Goal: Task Accomplishment & Management: Manage account settings

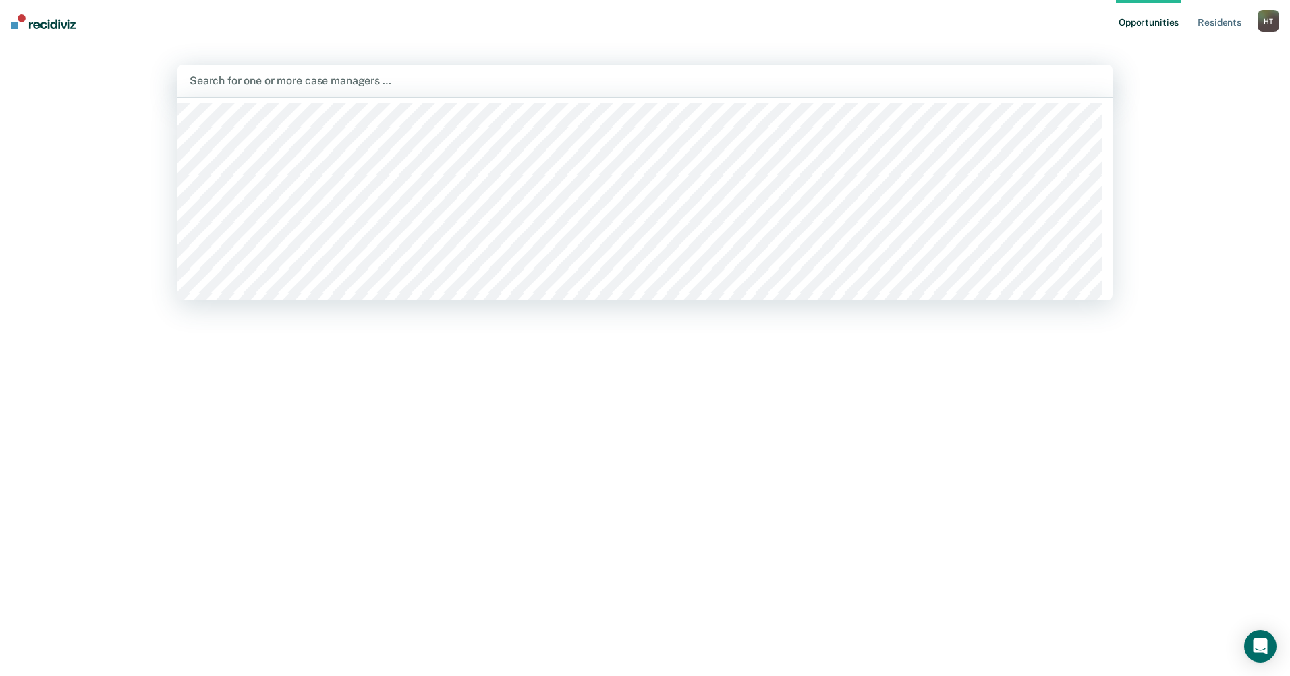
click at [205, 83] on div at bounding box center [645, 81] width 911 height 16
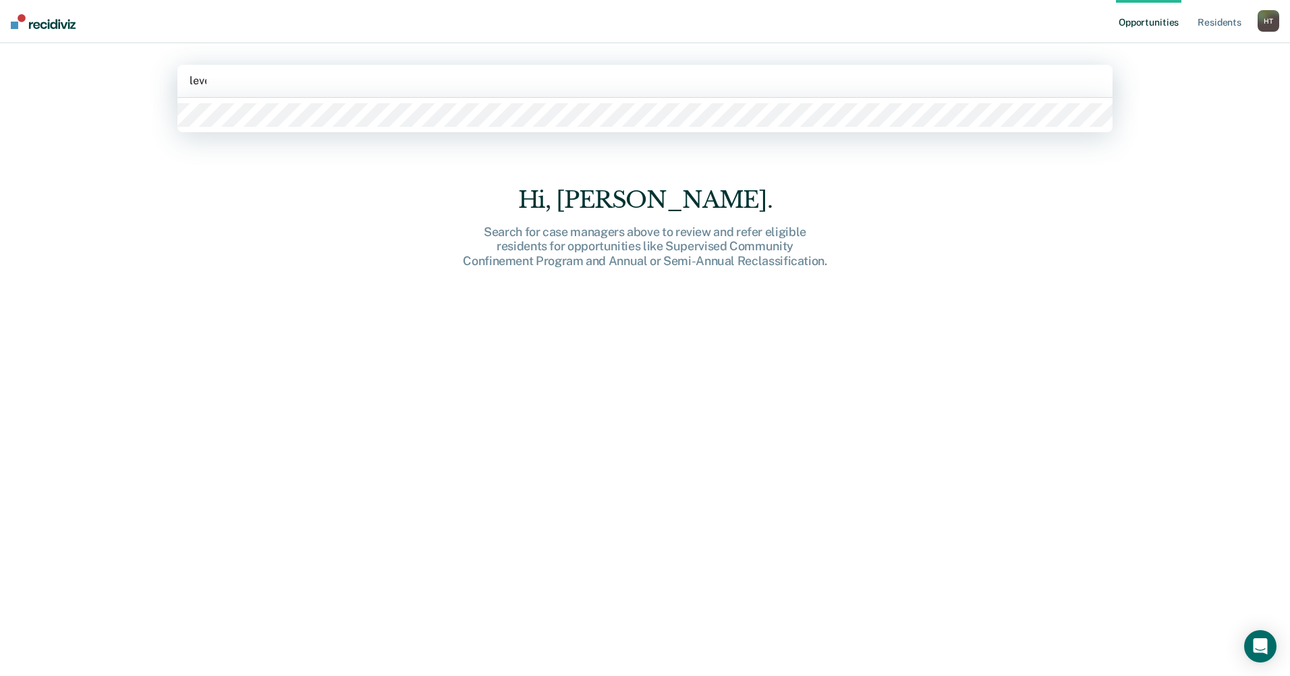
type input "lever"
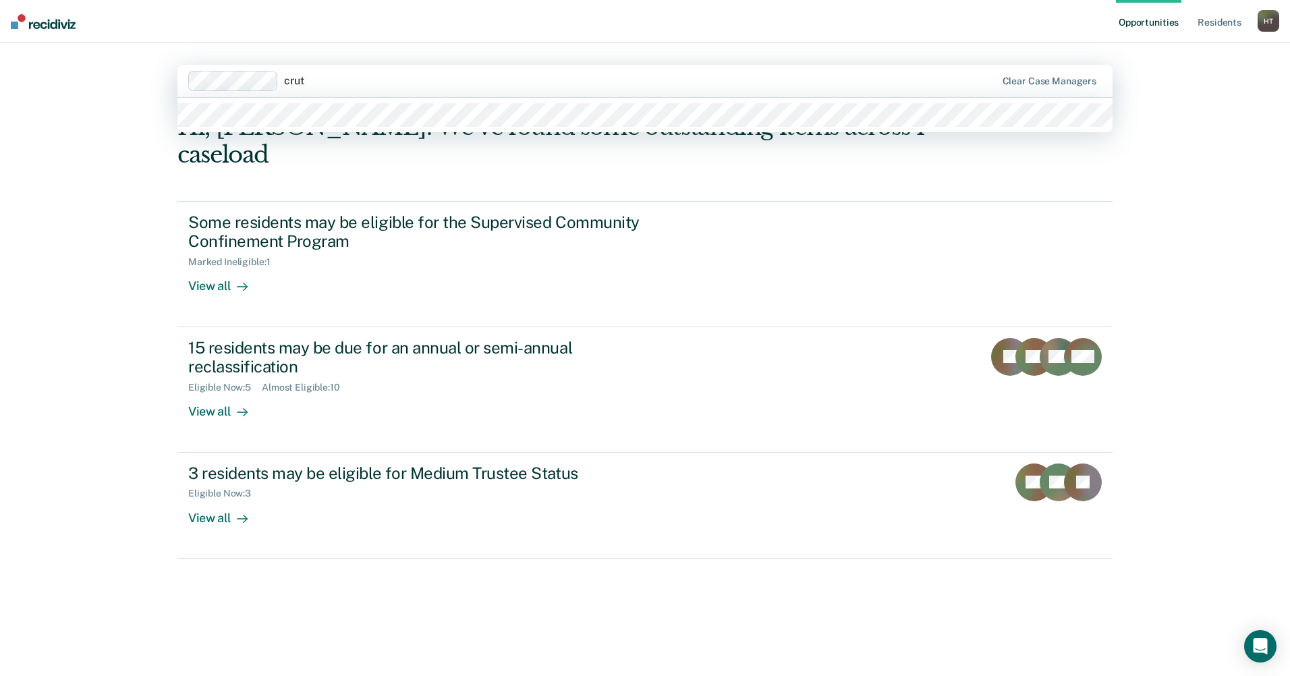
type input "[PERSON_NAME]"
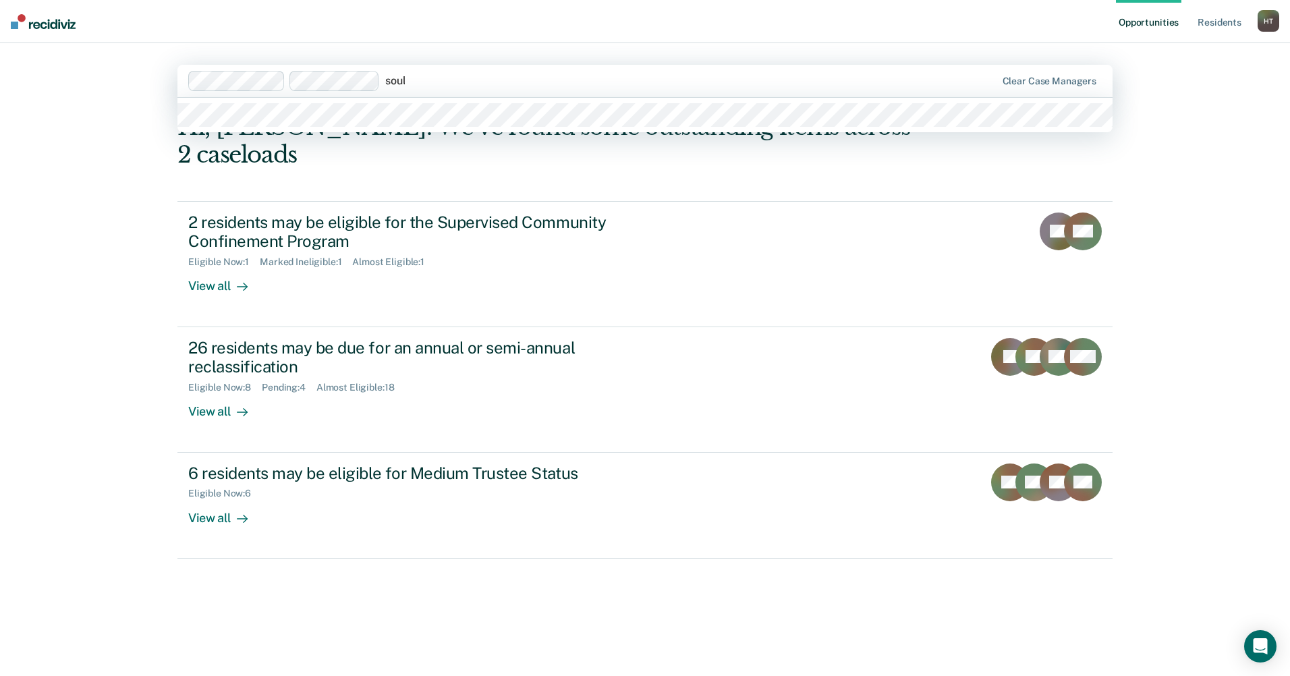
type input "[PERSON_NAME]"
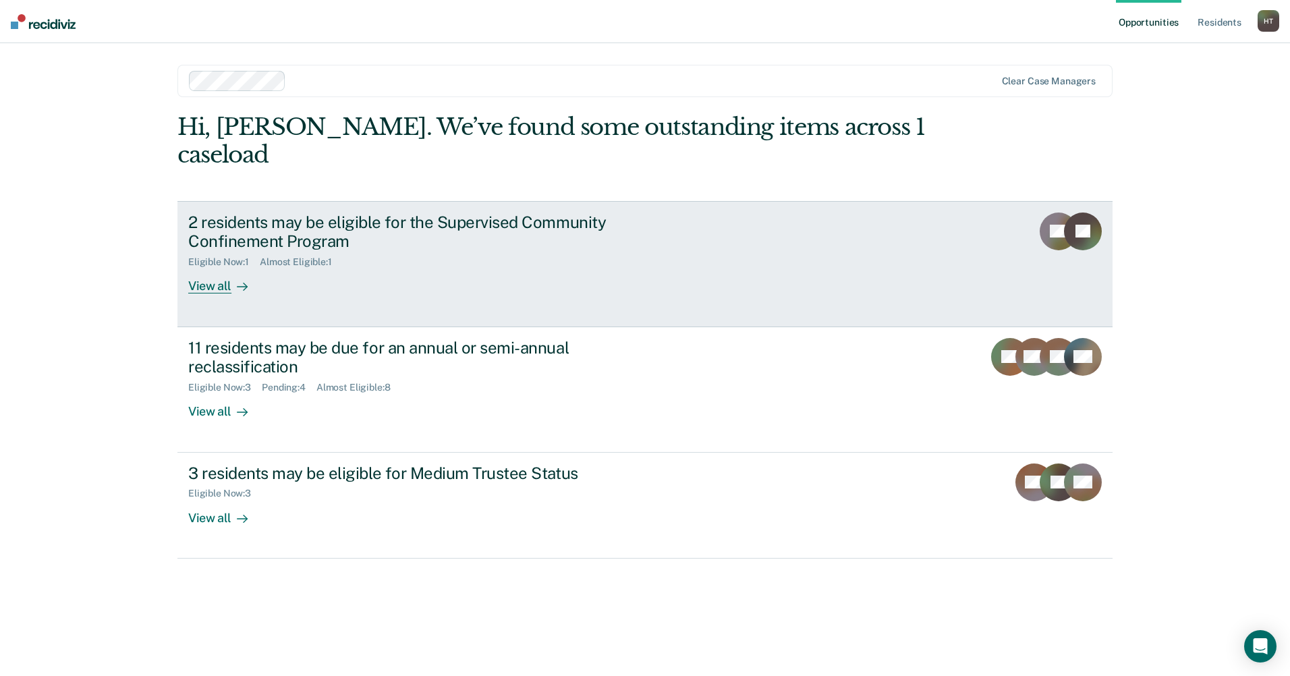
click at [219, 268] on div "View all" at bounding box center [226, 281] width 76 height 26
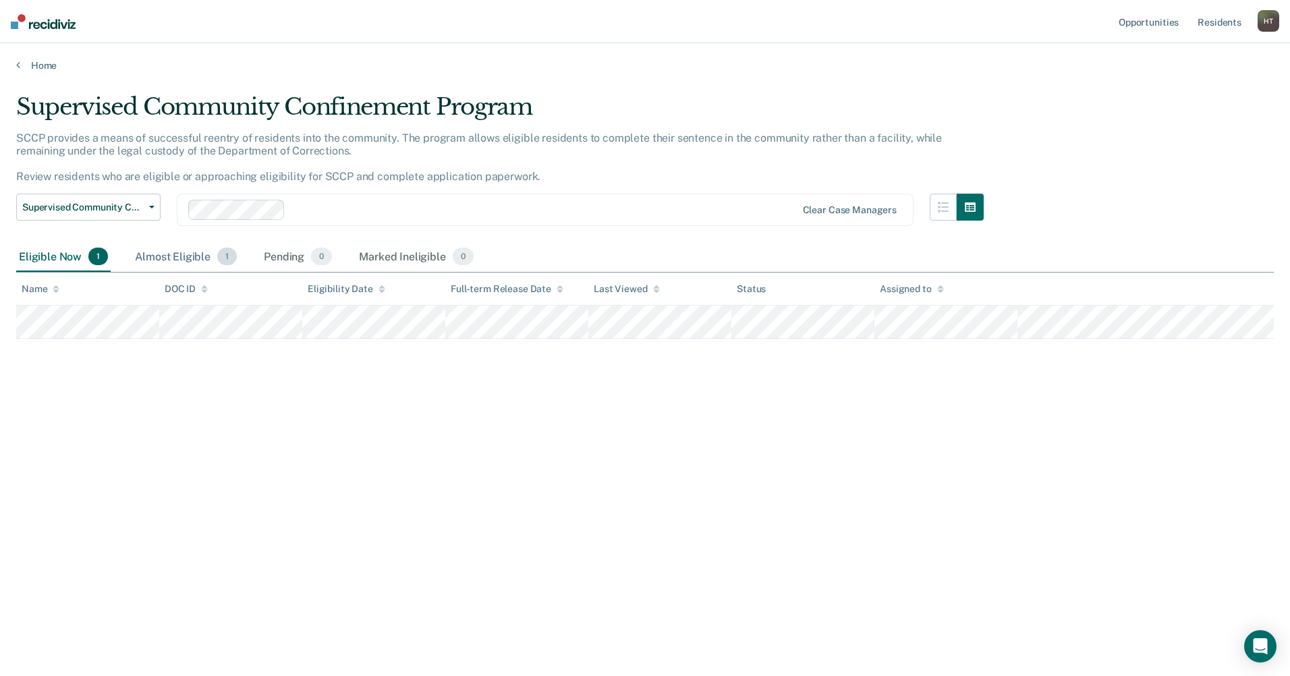
click at [168, 254] on div "Almost Eligible 1" at bounding box center [185, 257] width 107 height 30
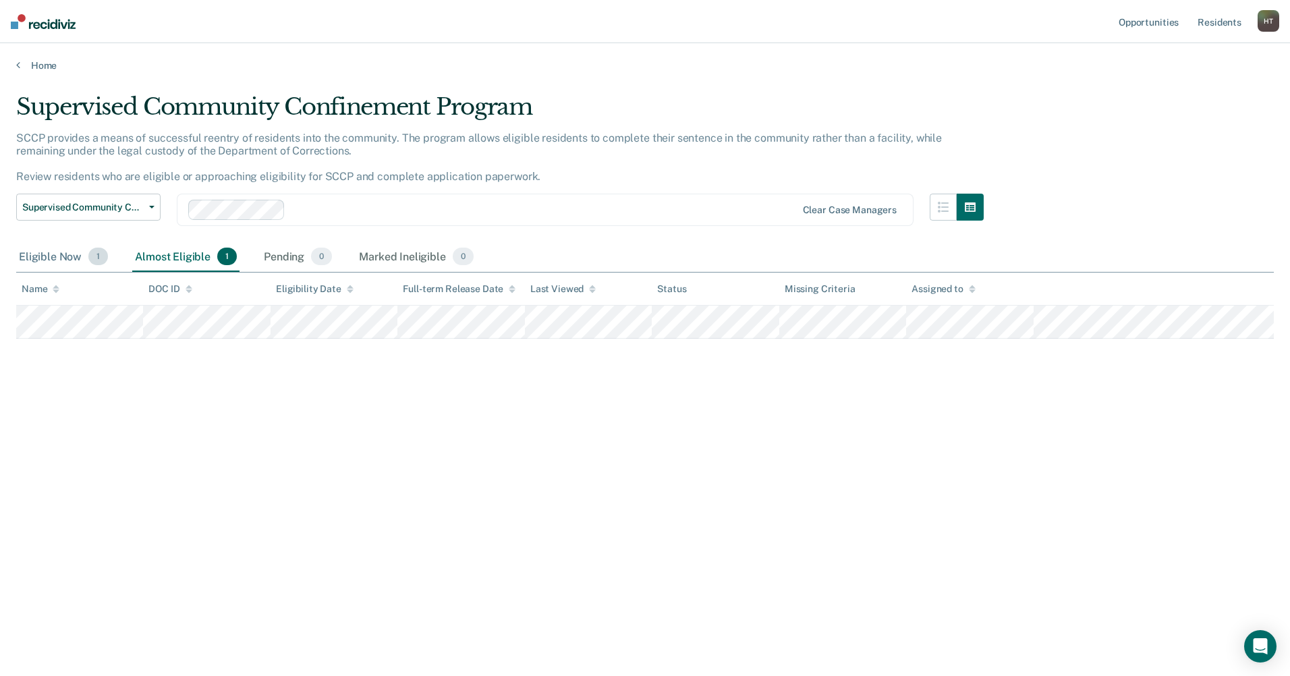
click at [61, 254] on div "Eligible Now 1" at bounding box center [63, 257] width 94 height 30
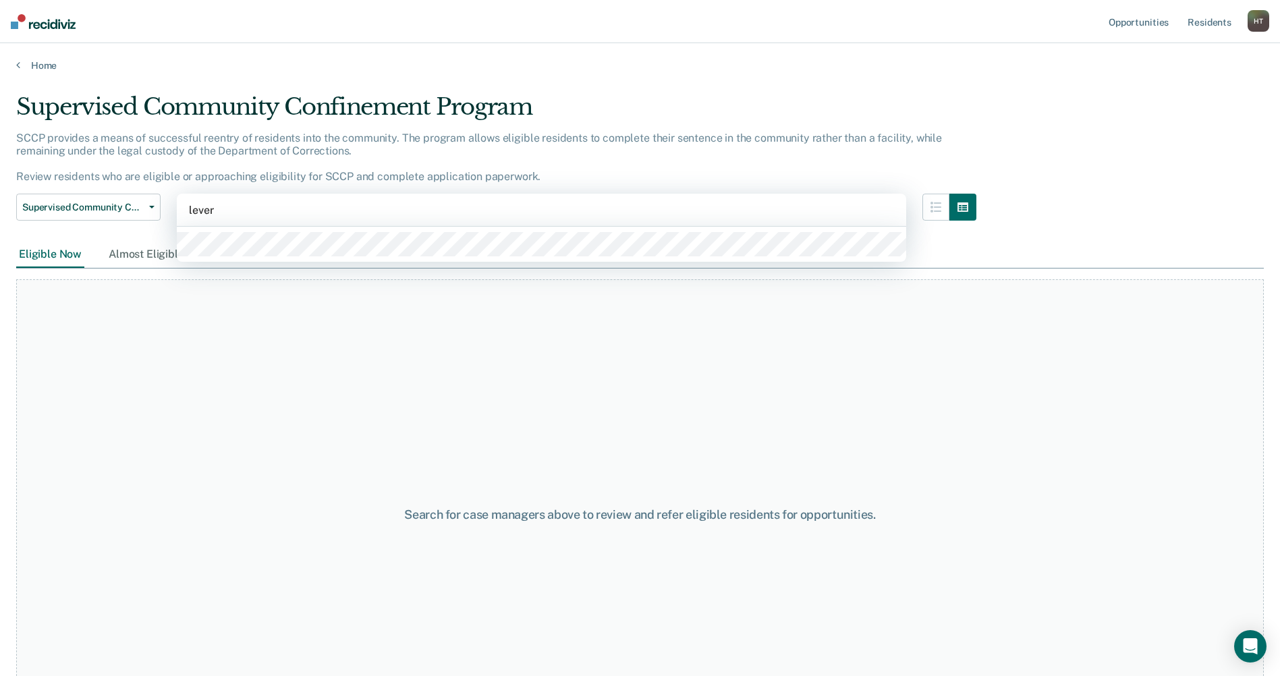
type input "levers"
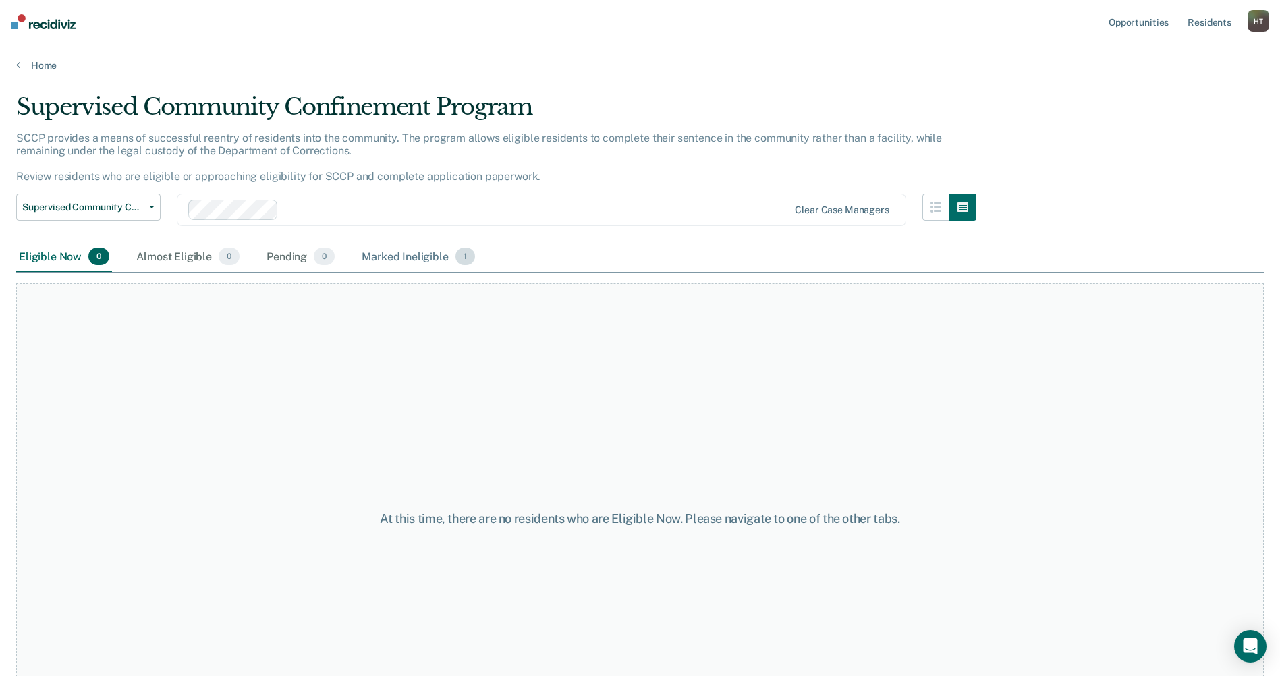
click at [382, 256] on div "Marked Ineligible 1" at bounding box center [418, 257] width 119 height 30
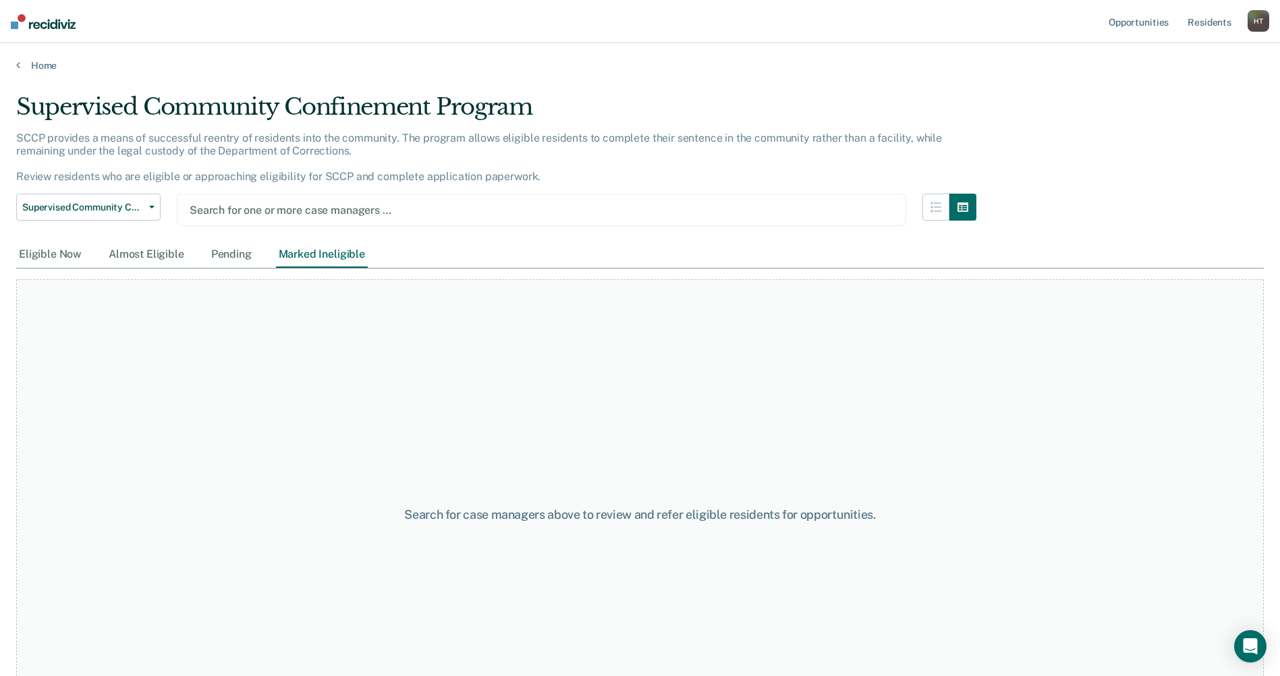
click at [217, 209] on div at bounding box center [542, 210] width 704 height 16
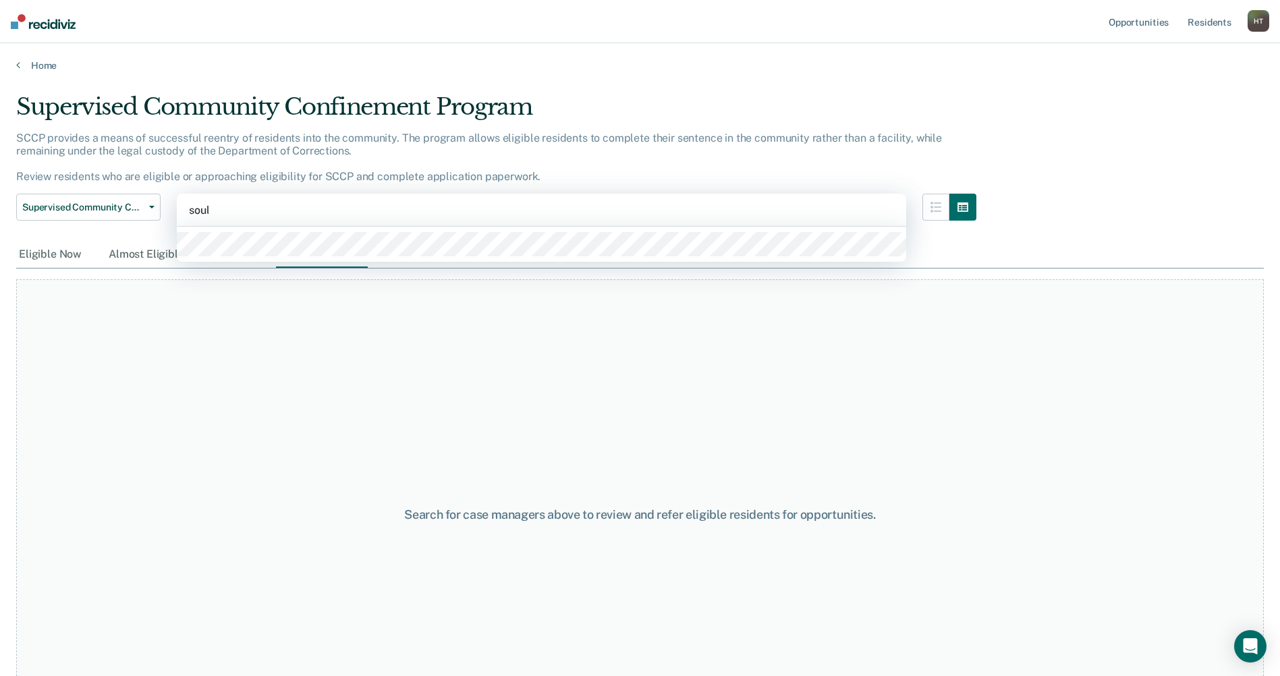
type input "[PERSON_NAME]"
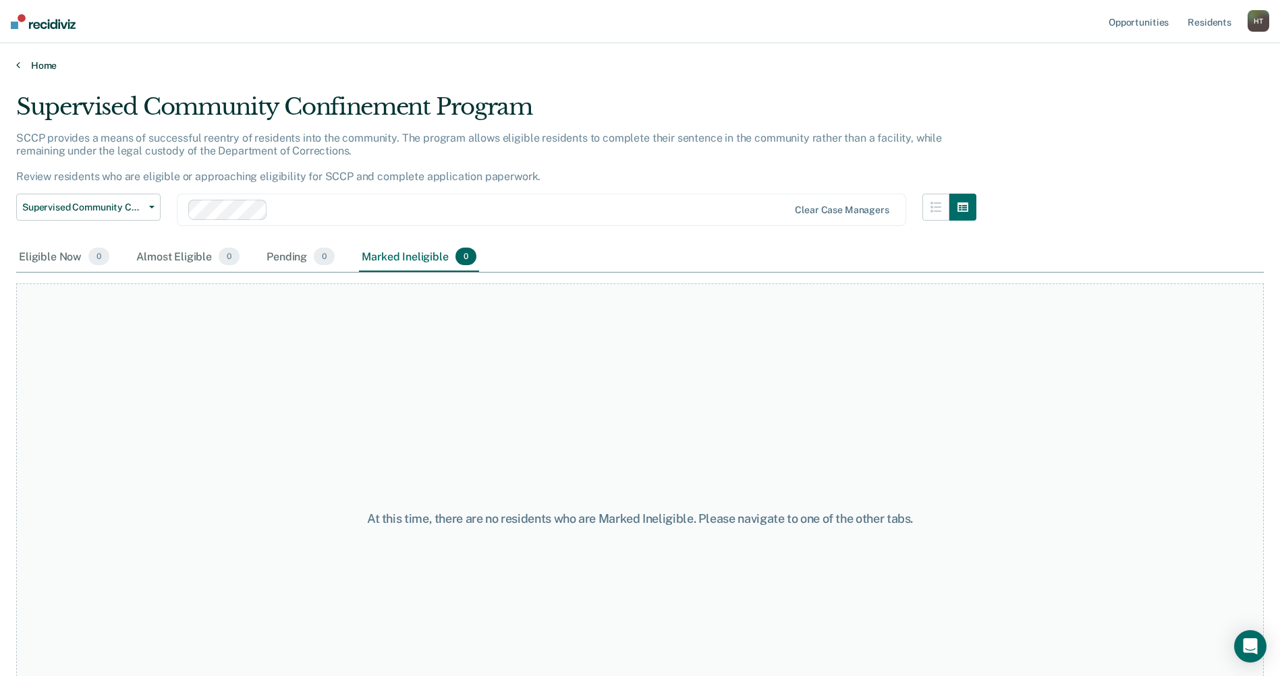
click at [43, 67] on link "Home" at bounding box center [640, 65] width 1248 height 12
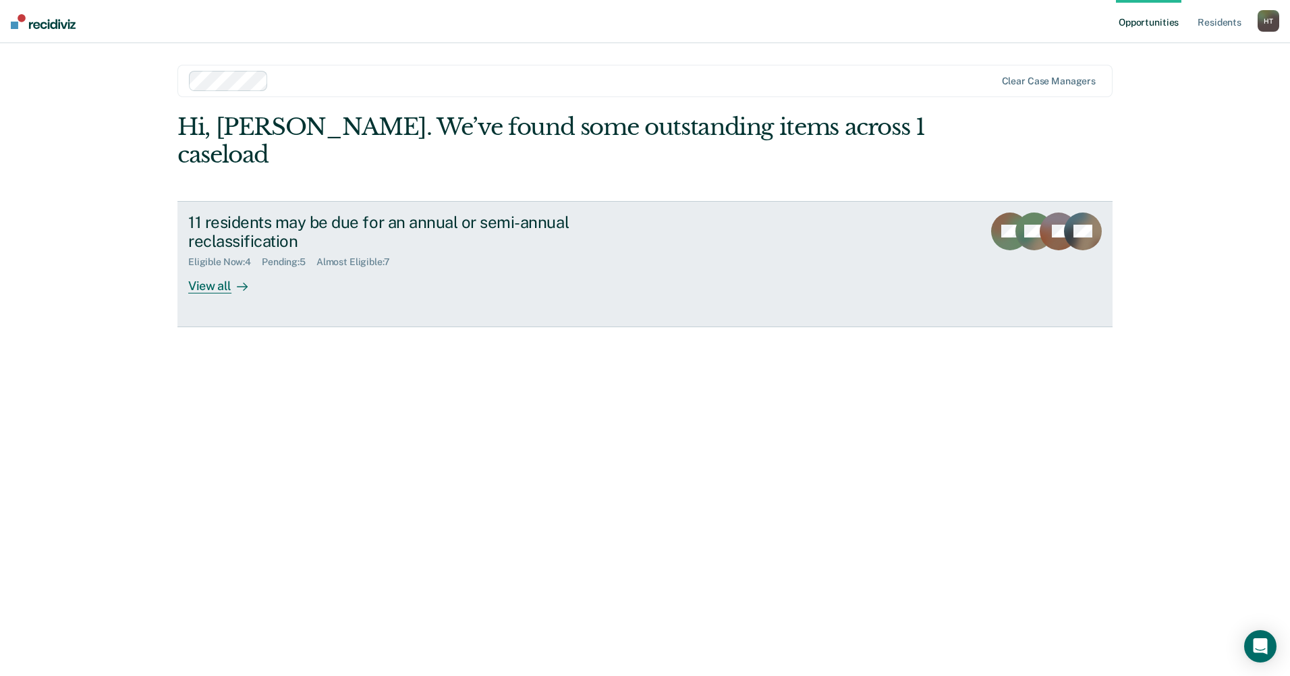
click at [217, 268] on div "View all" at bounding box center [226, 281] width 76 height 26
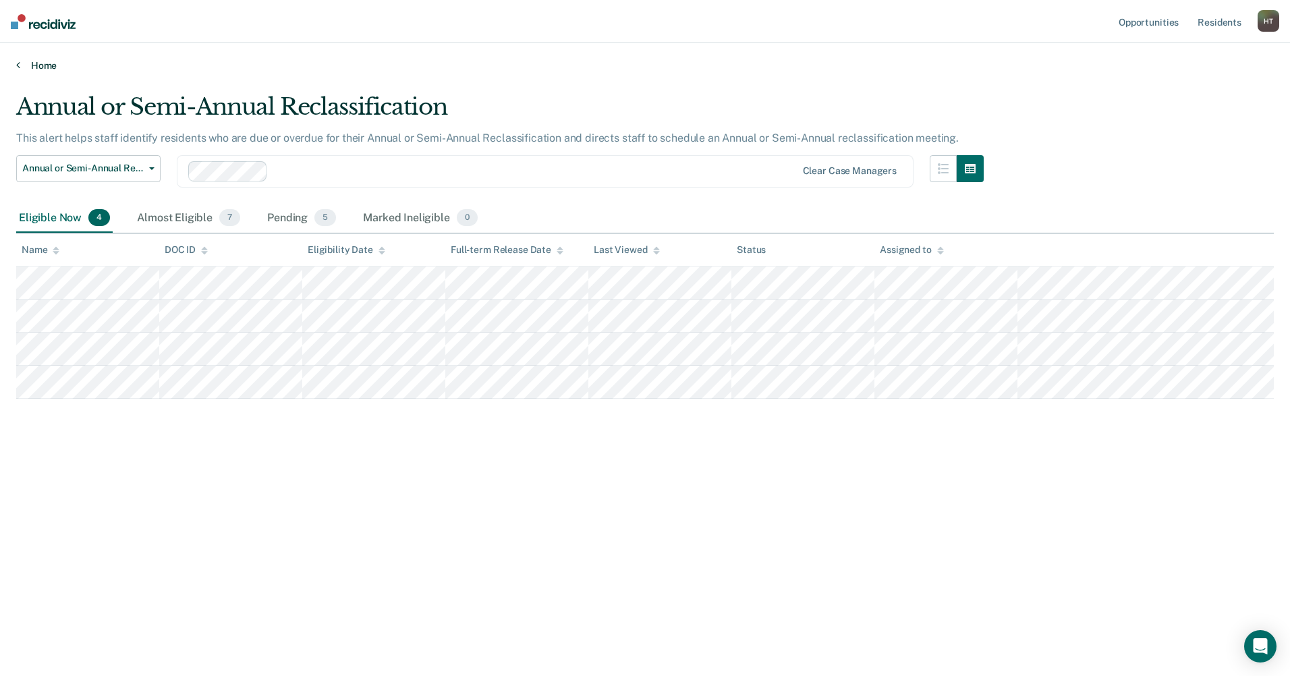
click at [39, 67] on link "Home" at bounding box center [645, 65] width 1258 height 12
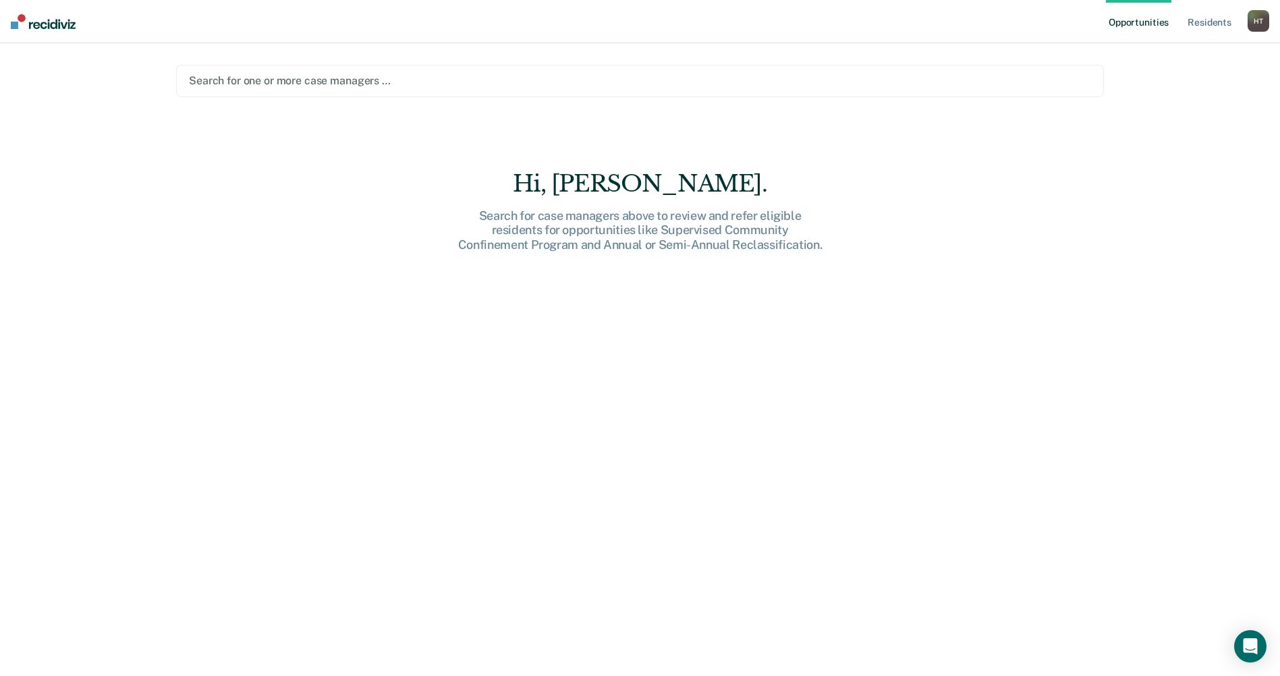
click at [250, 80] on div at bounding box center [640, 81] width 902 height 16
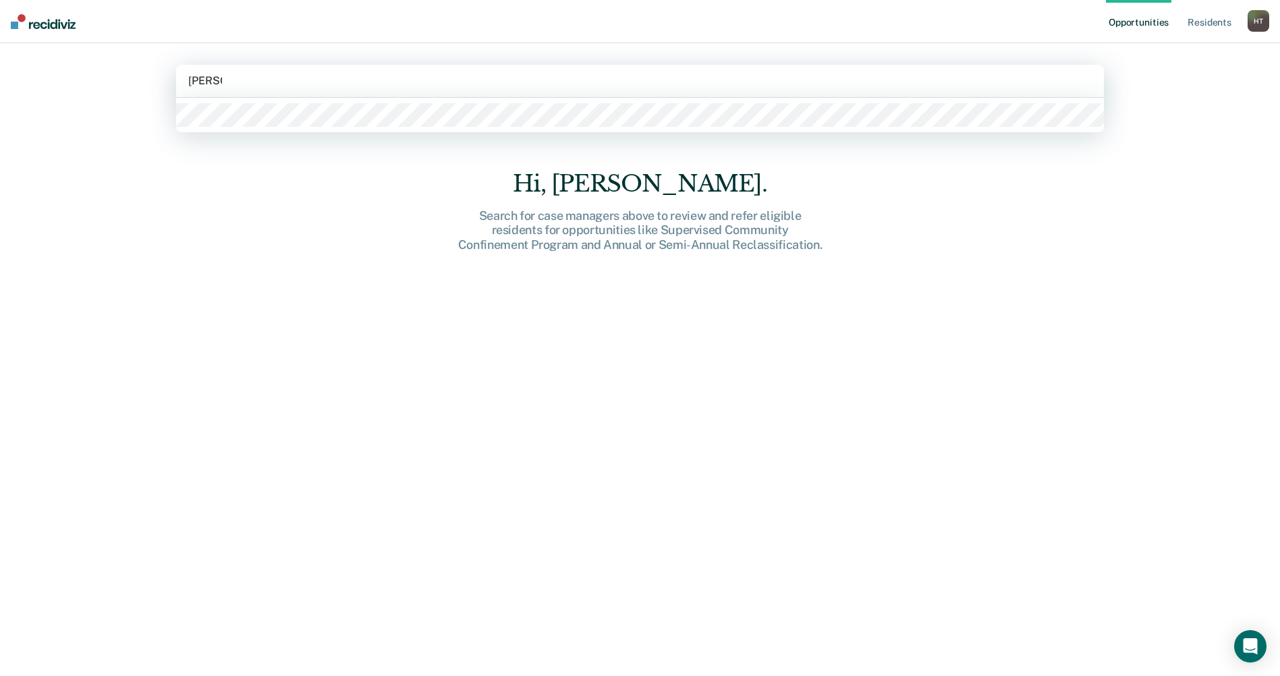
type input "[PERSON_NAME]"
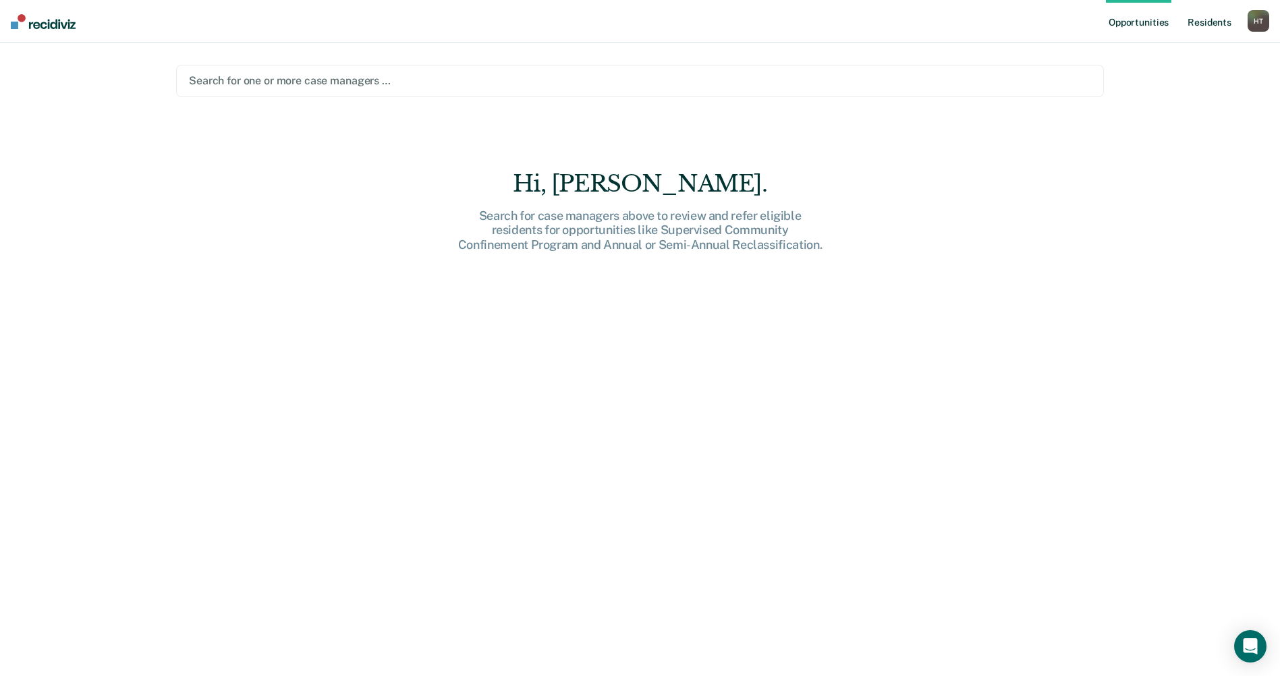
click at [1201, 23] on link "Resident s" at bounding box center [1209, 21] width 49 height 43
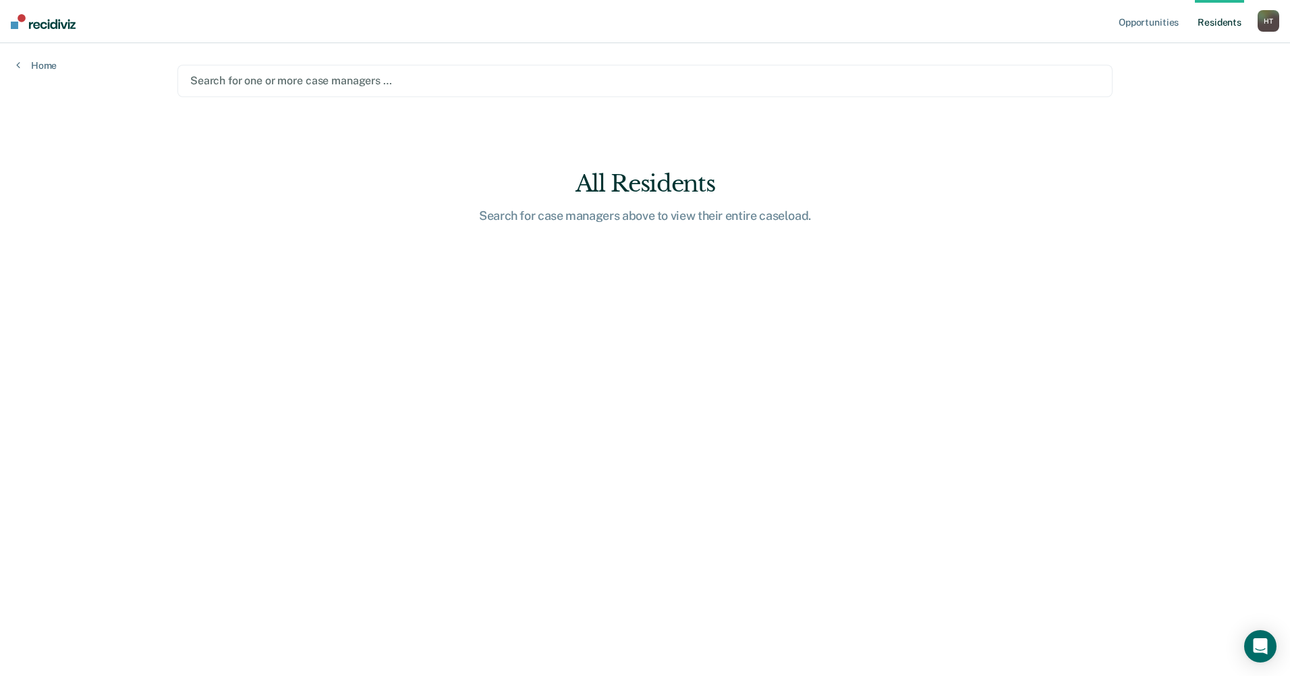
click at [1272, 19] on div "H T" at bounding box center [1269, 21] width 22 height 22
click at [1186, 88] on link "Log Out" at bounding box center [1214, 88] width 109 height 11
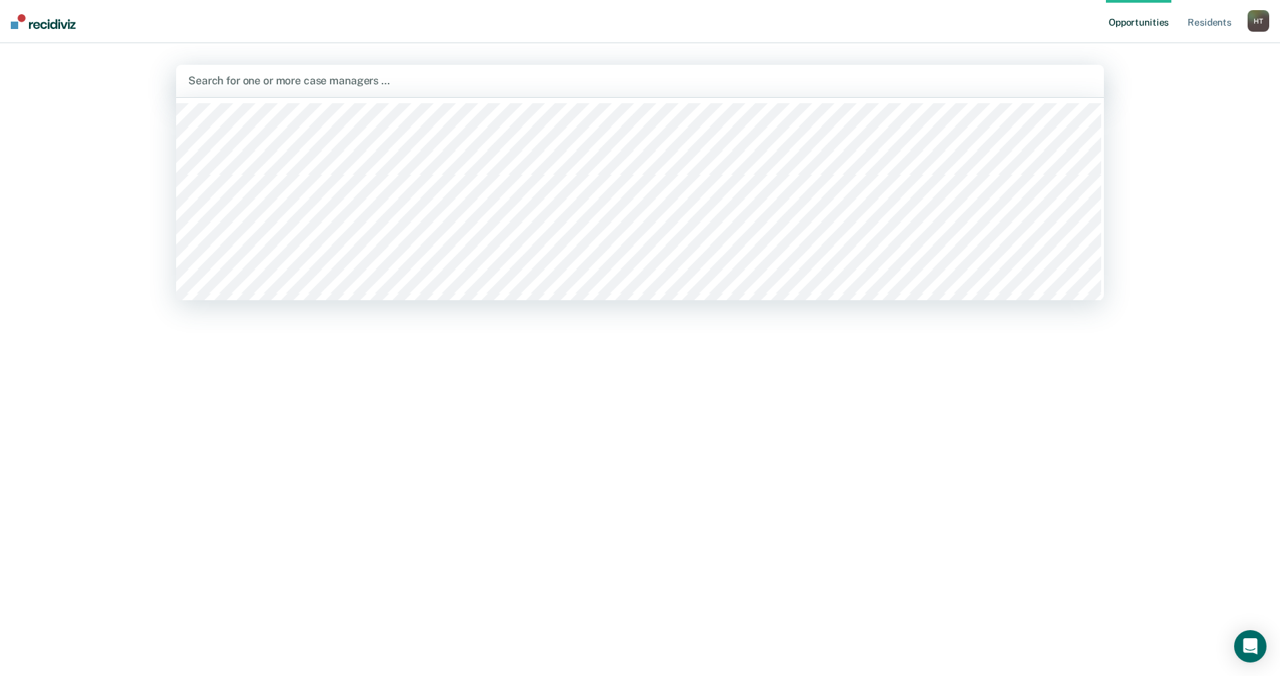
click at [223, 80] on div at bounding box center [640, 81] width 904 height 16
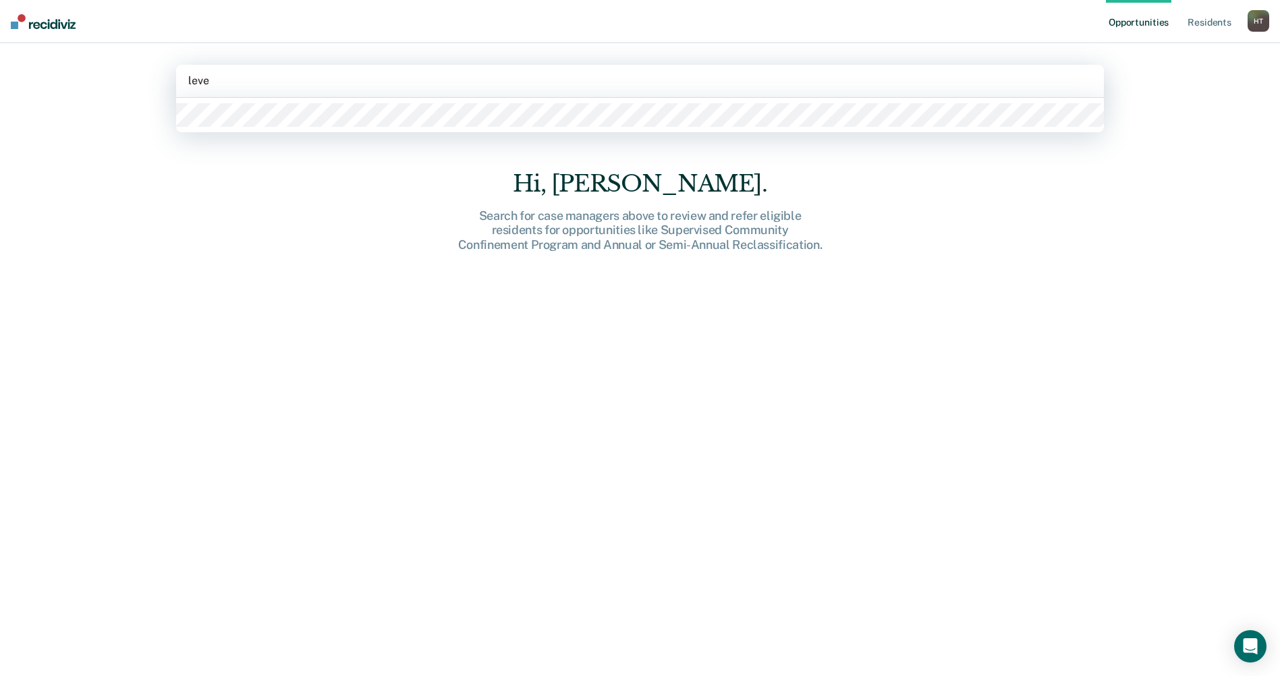
type input "lever"
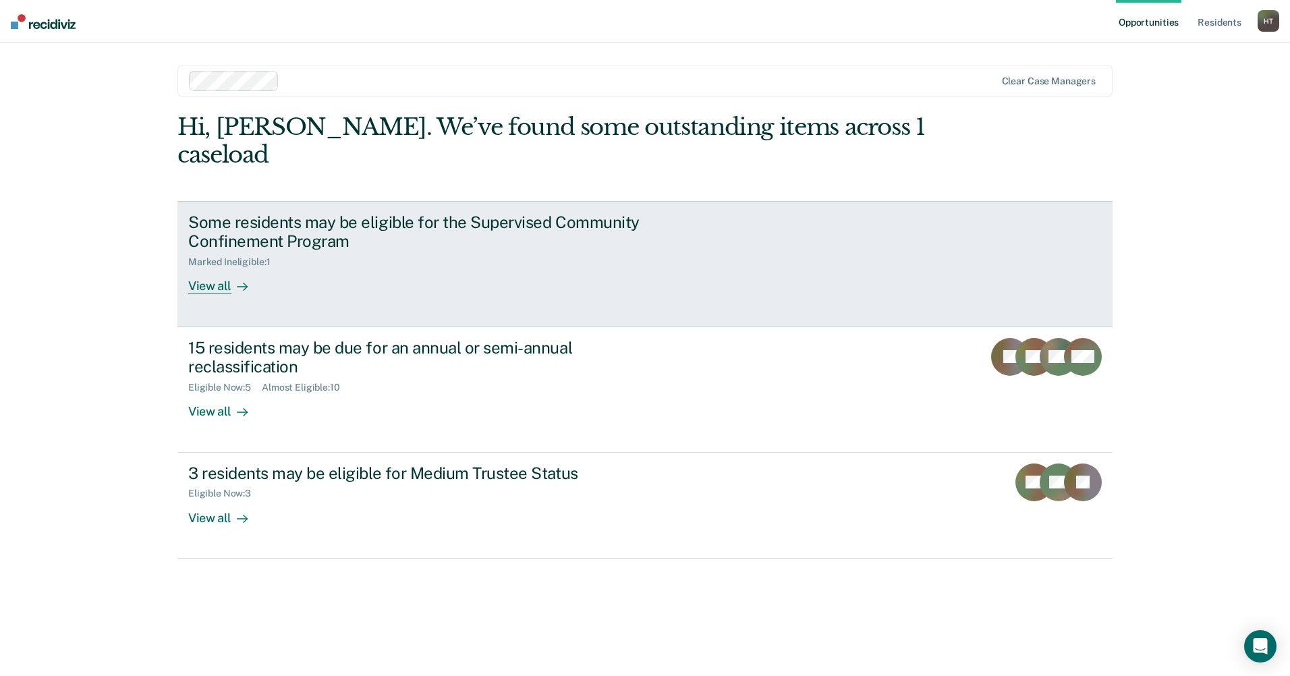
click at [219, 268] on div "View all" at bounding box center [226, 281] width 76 height 26
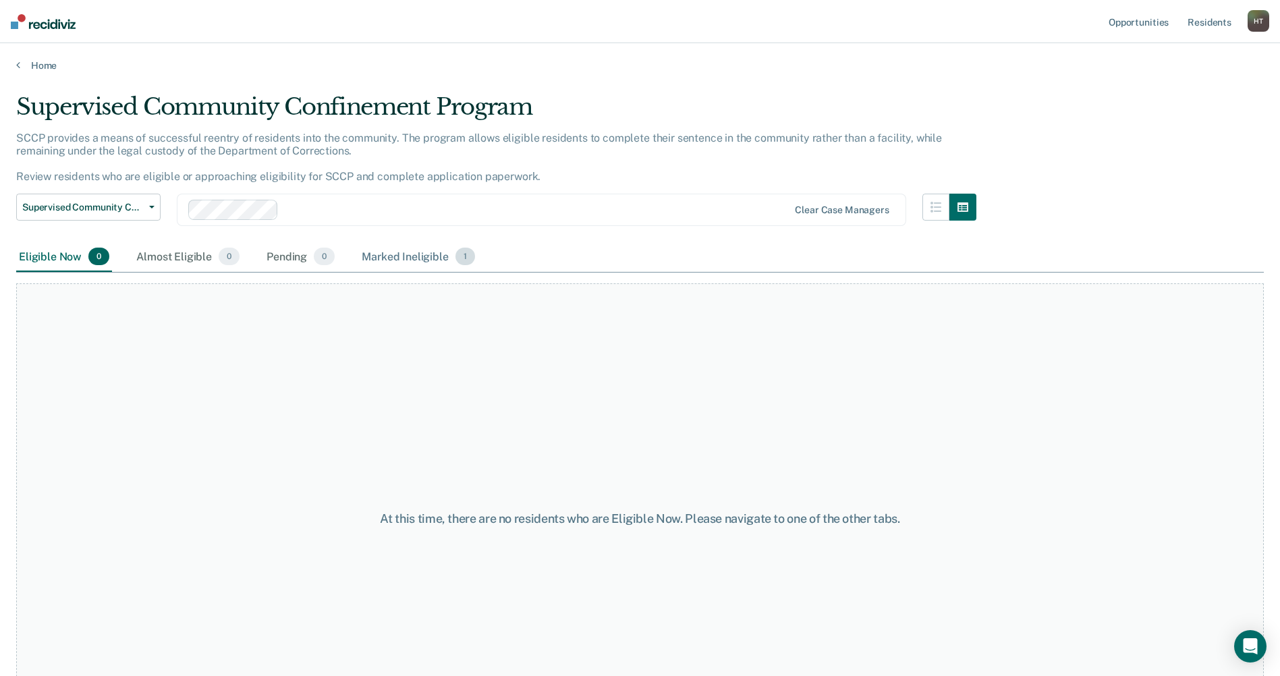
click at [402, 262] on div "Marked Ineligible 1" at bounding box center [418, 257] width 119 height 30
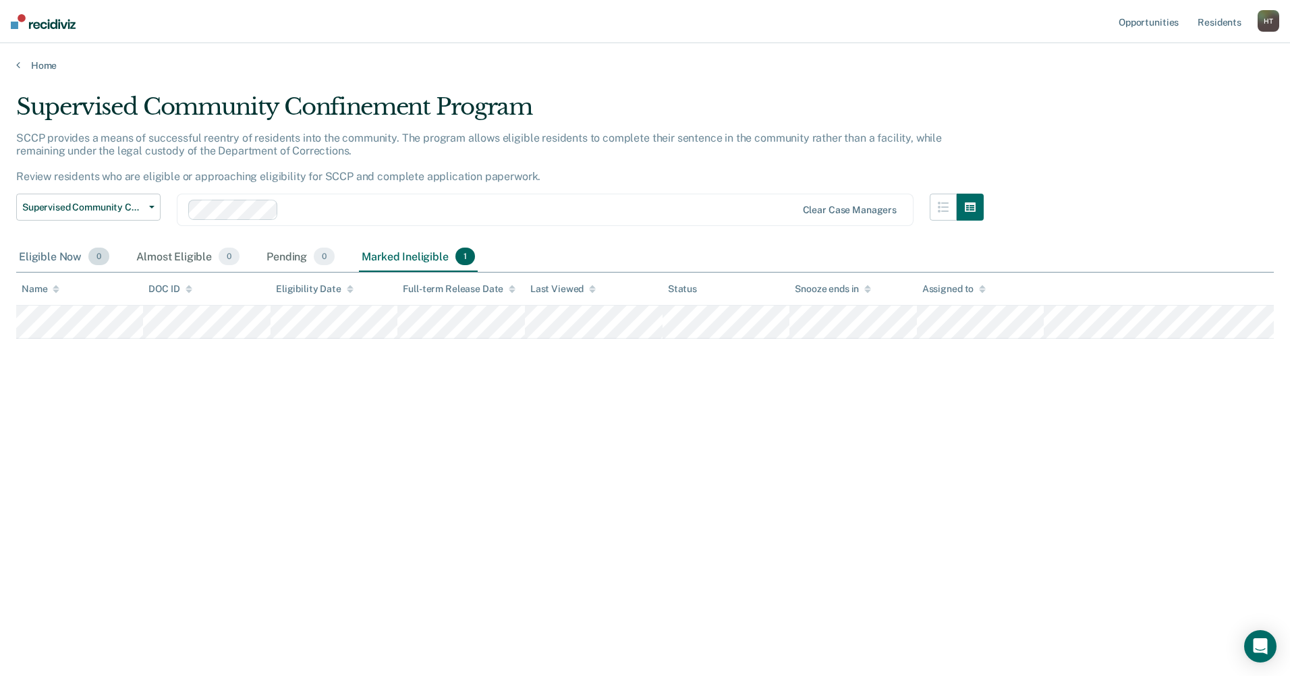
click at [47, 256] on div "Eligible Now 0" at bounding box center [64, 257] width 96 height 30
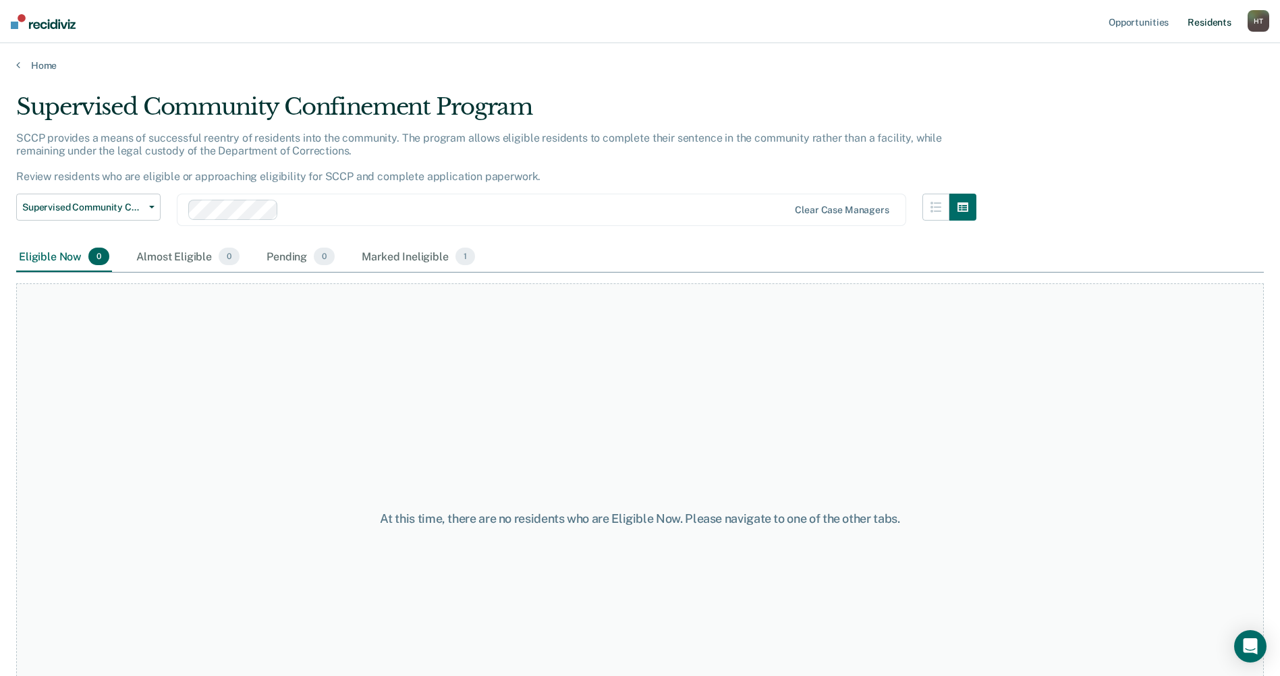
click at [1212, 25] on link "Resident s" at bounding box center [1209, 21] width 49 height 43
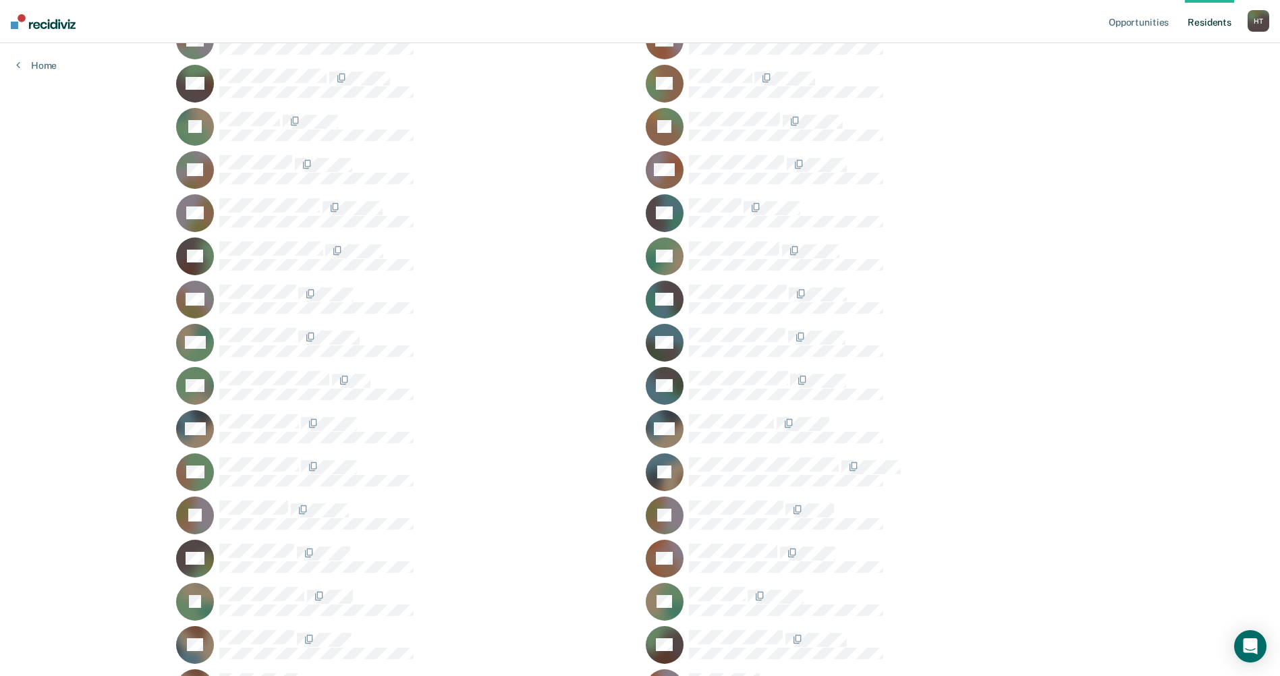
scroll to position [472, 0]
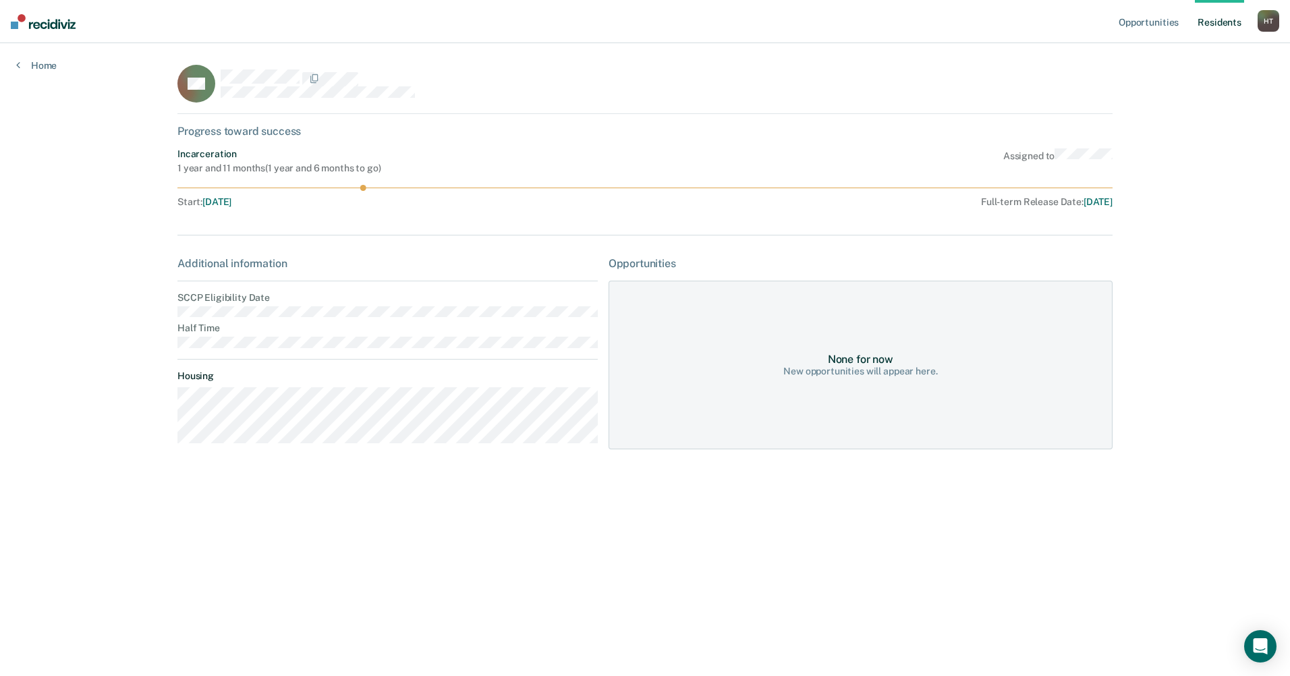
drag, startPoint x: 363, startPoint y: 188, endPoint x: 371, endPoint y: 189, distance: 8.2
click at [371, 189] on icon at bounding box center [645, 188] width 935 height 6
click at [1210, 22] on link "Resident s" at bounding box center [1219, 21] width 49 height 43
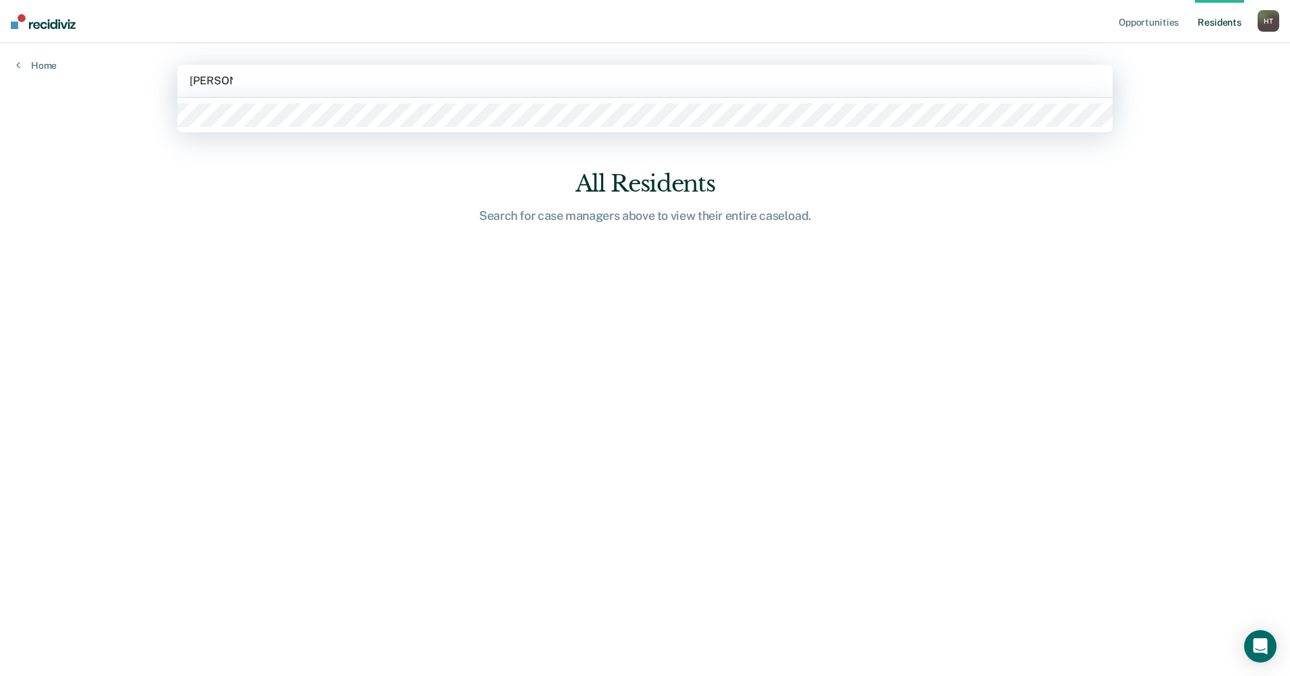
type input "campbell"
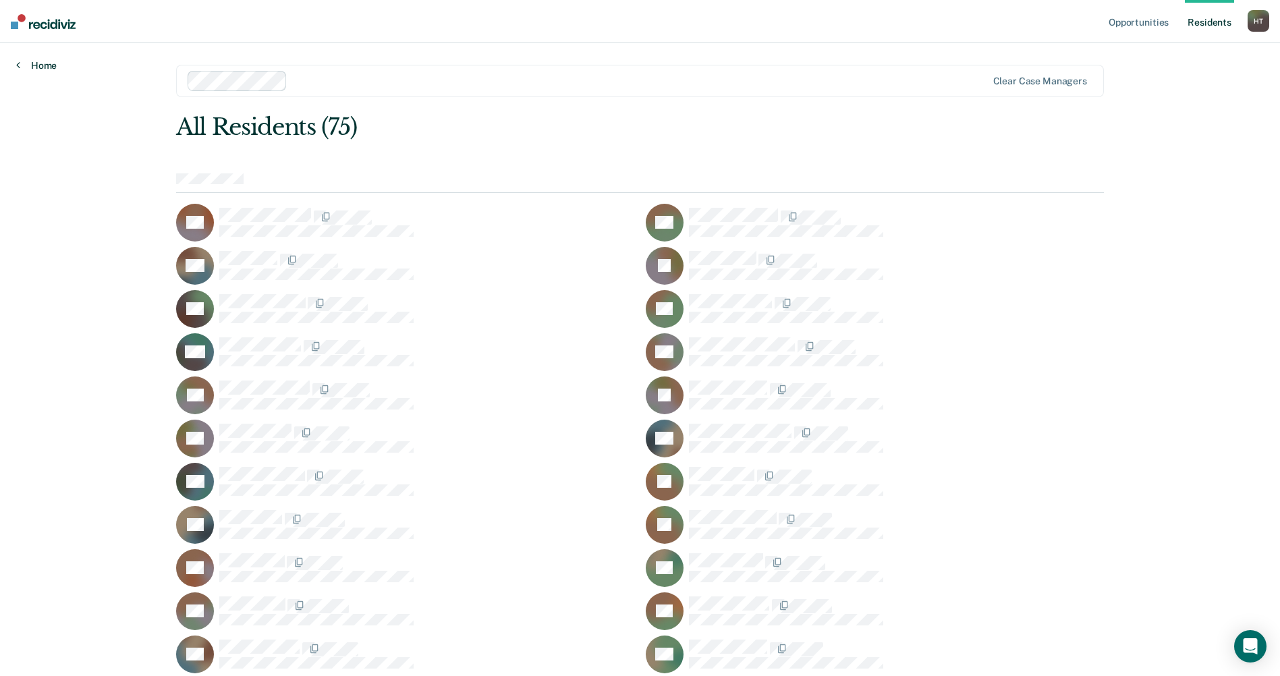
click at [43, 69] on link "Home" at bounding box center [36, 65] width 40 height 12
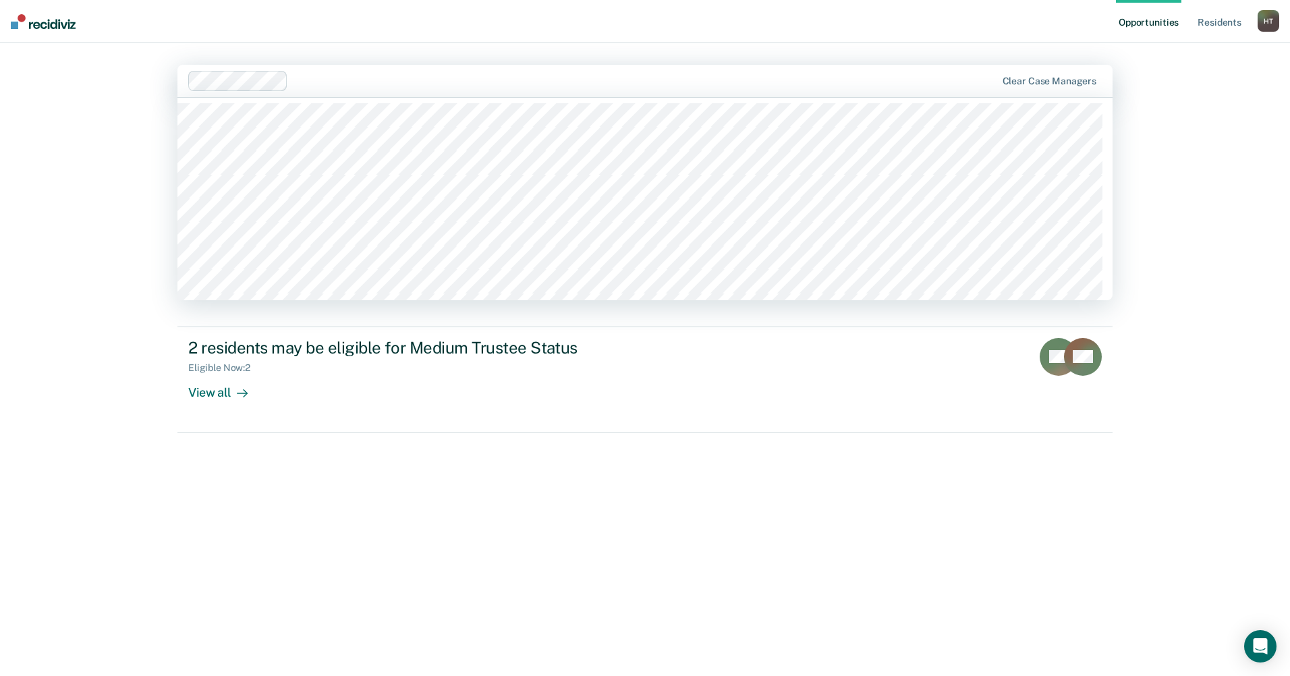
click at [302, 84] on div at bounding box center [645, 81] width 703 height 16
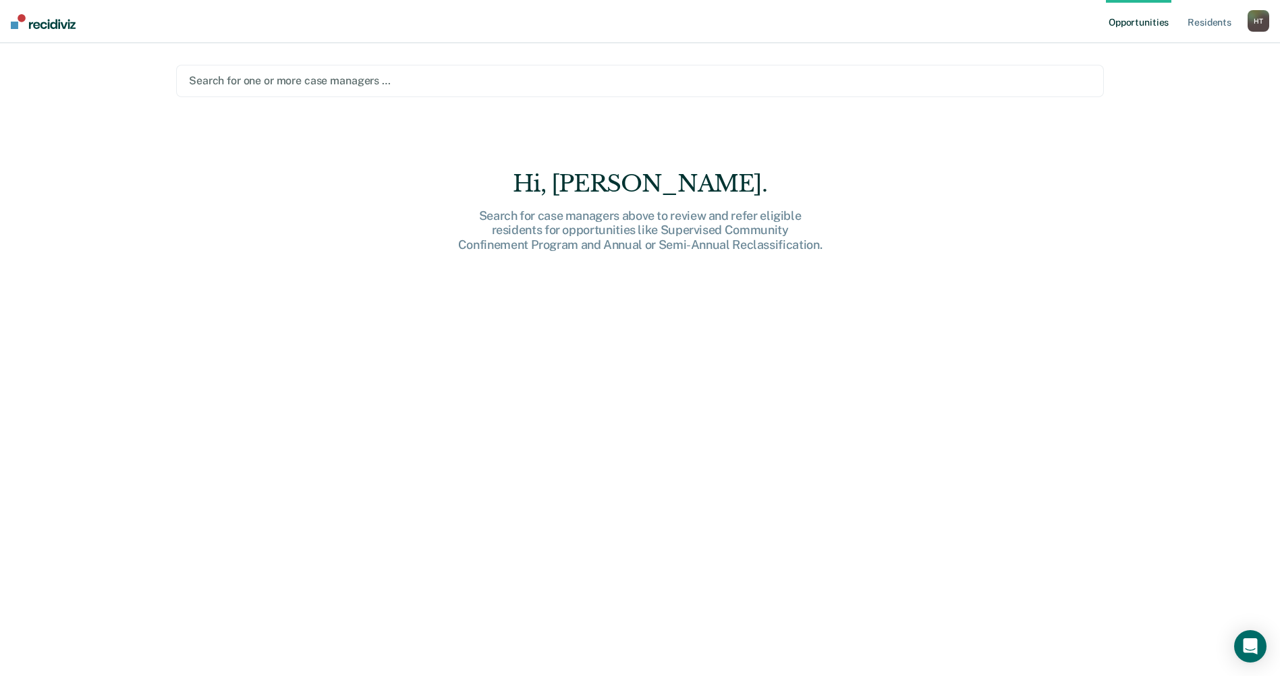
click at [271, 78] on div at bounding box center [640, 81] width 902 height 16
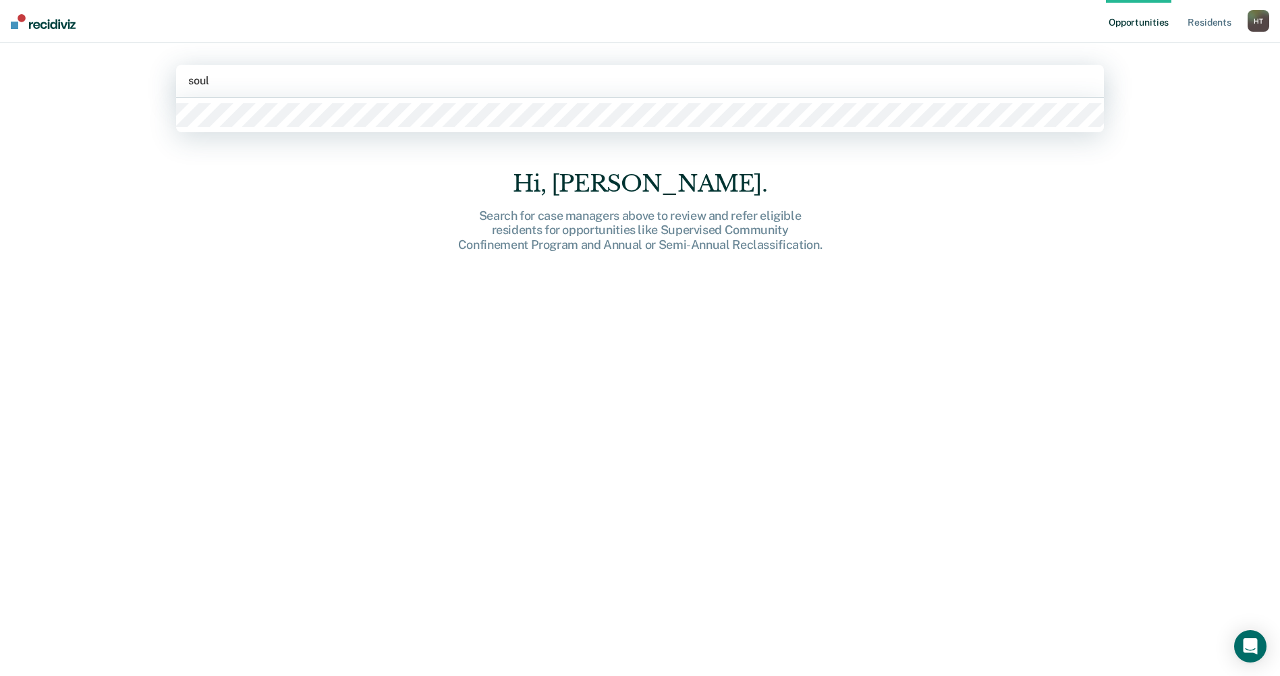
type input "[PERSON_NAME]"
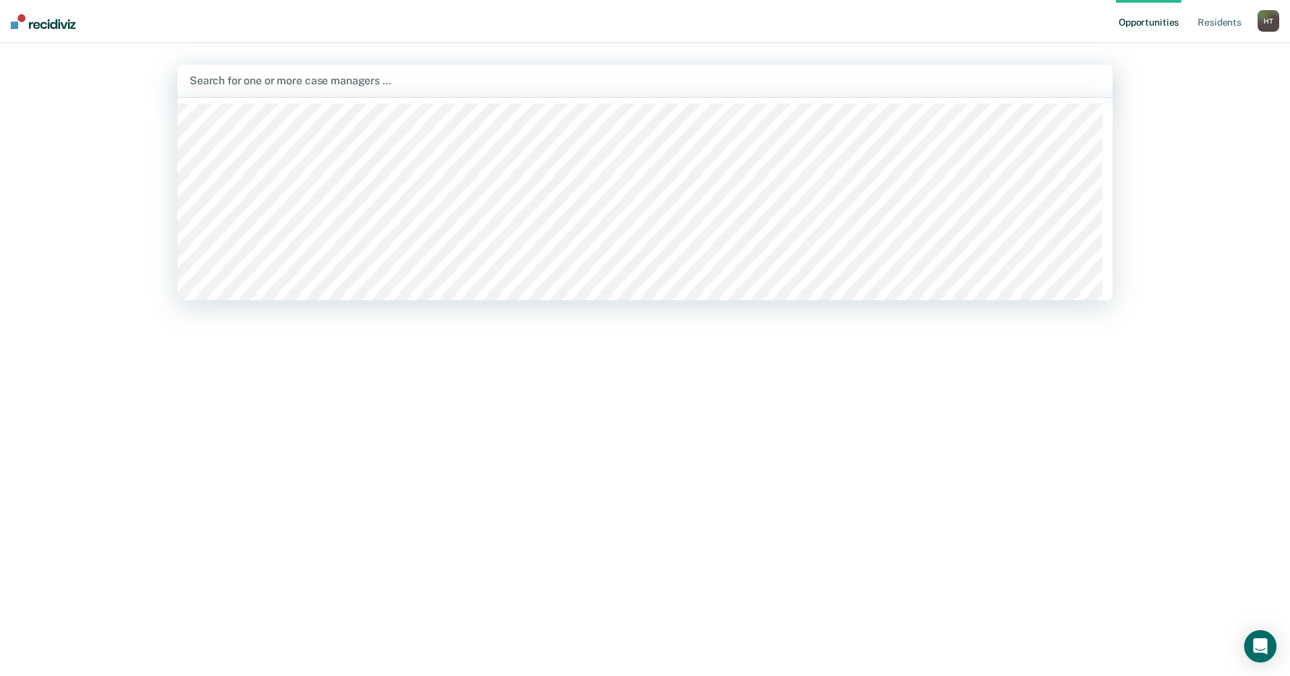
click at [245, 81] on div at bounding box center [645, 81] width 911 height 16
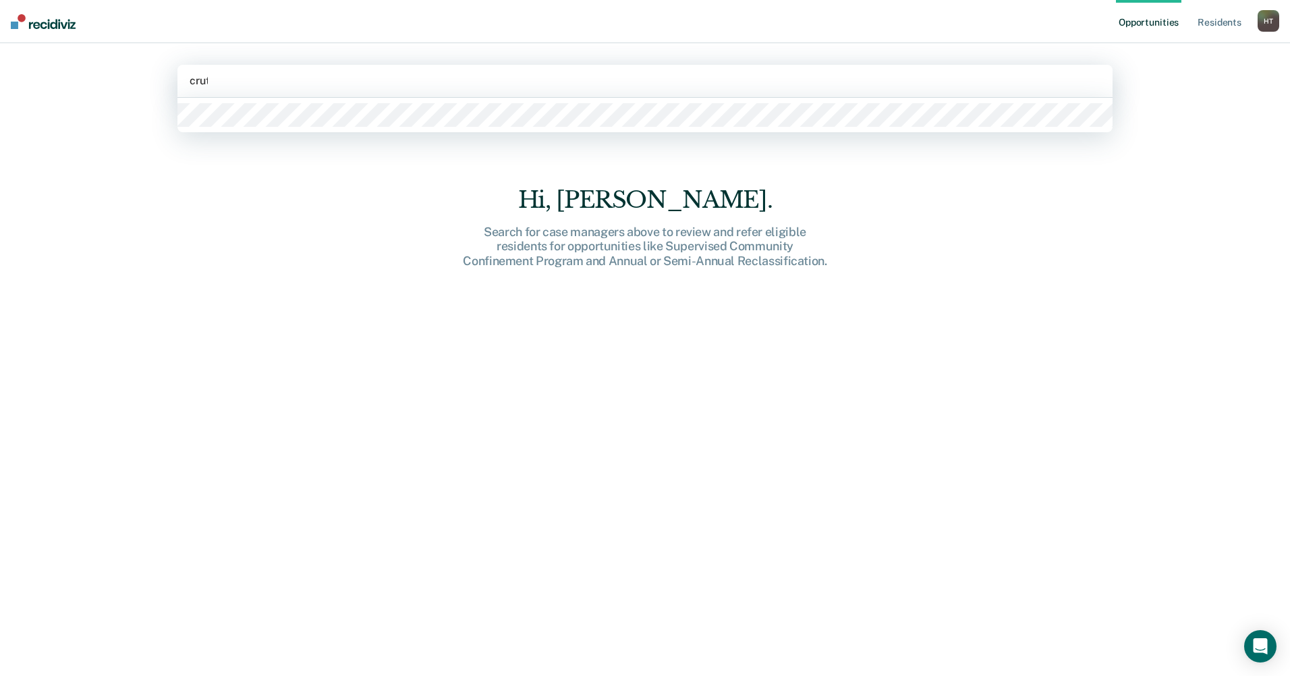
type input "[PERSON_NAME]"
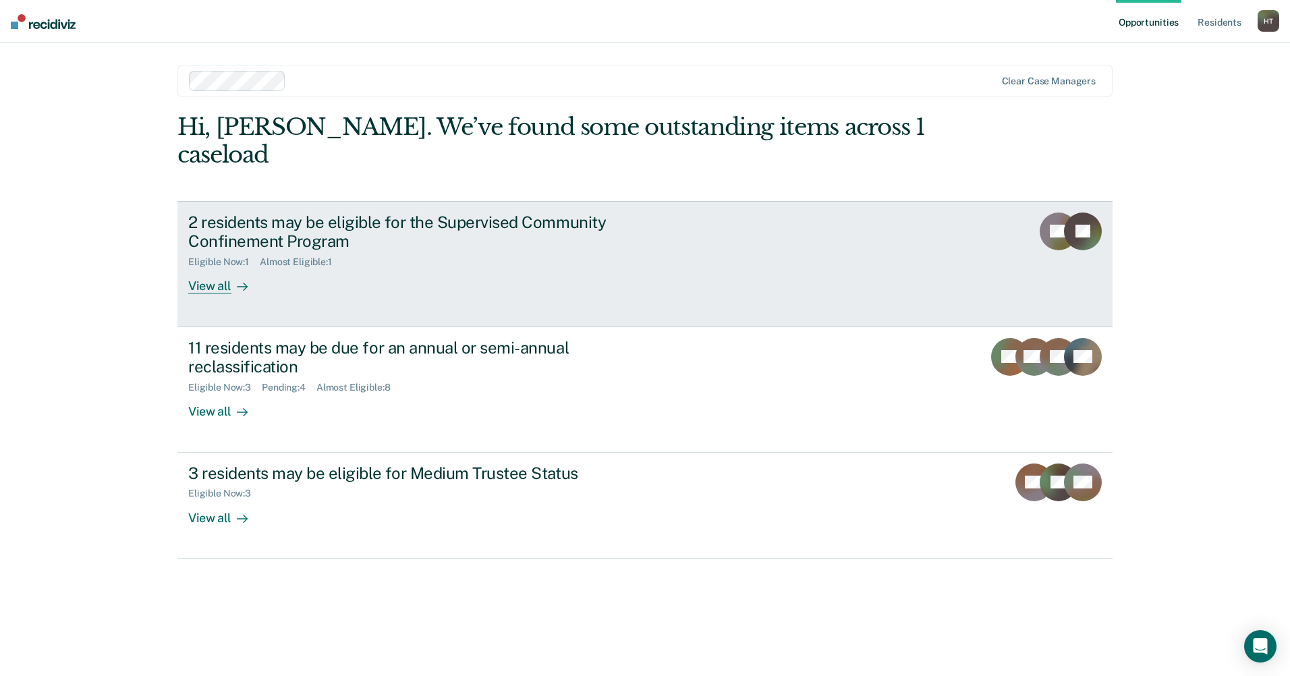
click at [209, 268] on div "View all" at bounding box center [226, 281] width 76 height 26
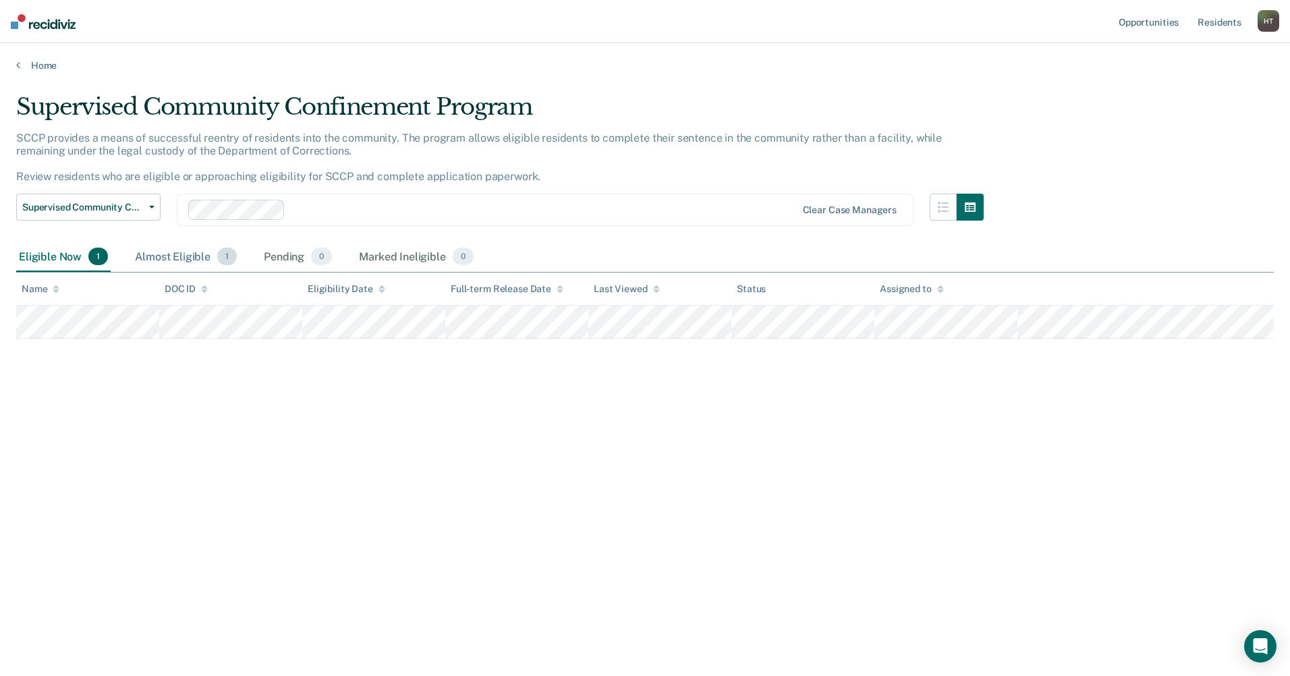
click at [167, 260] on div "Almost Eligible 1" at bounding box center [185, 257] width 107 height 30
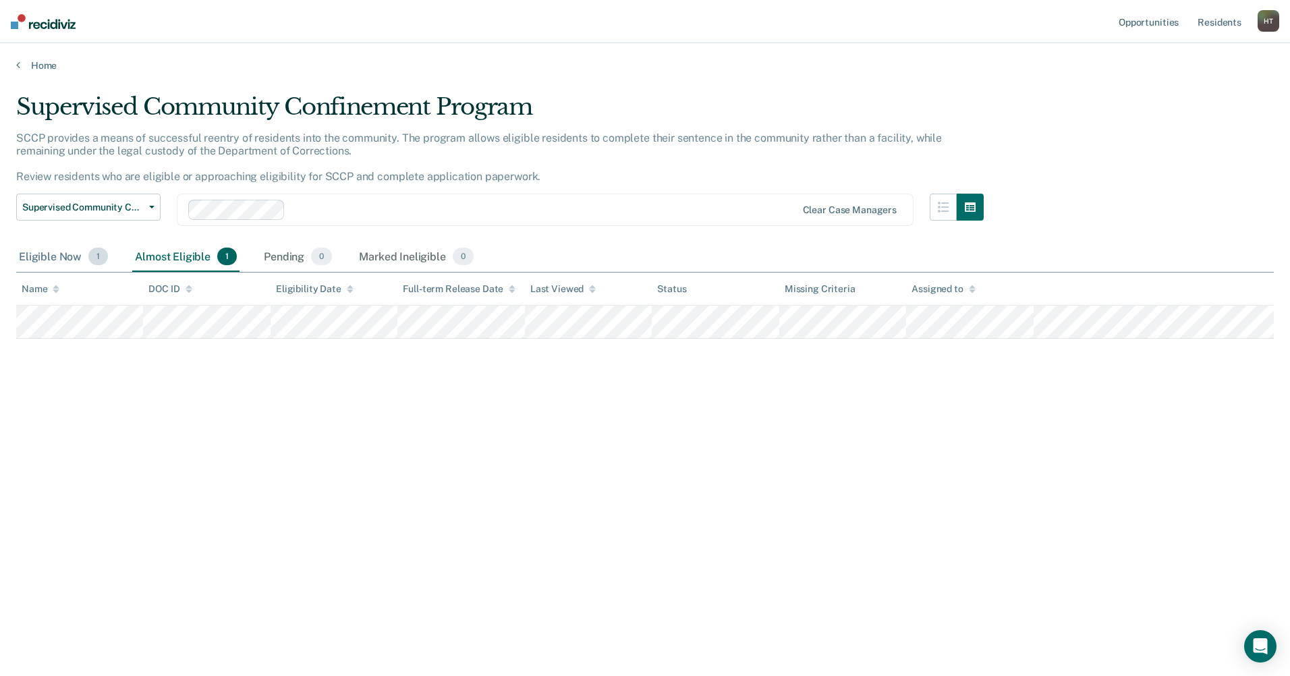
click at [71, 261] on div "Eligible Now 1" at bounding box center [63, 257] width 94 height 30
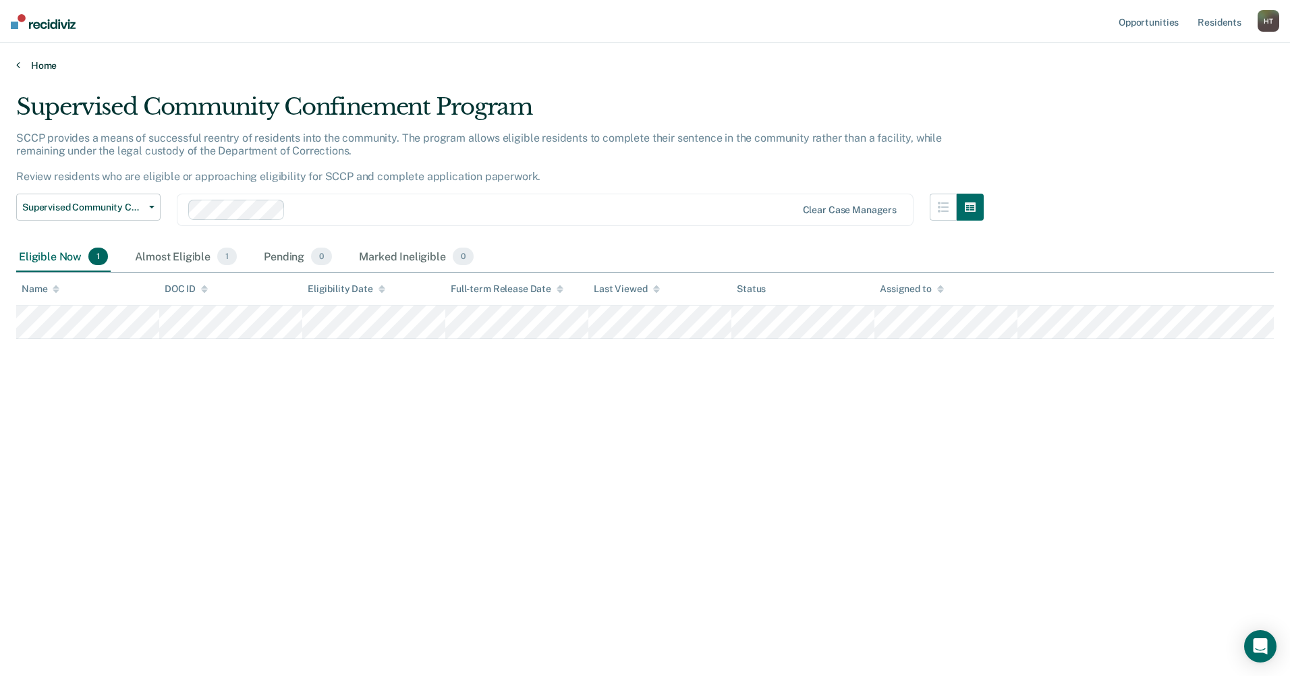
click at [49, 68] on link "Home" at bounding box center [645, 65] width 1258 height 12
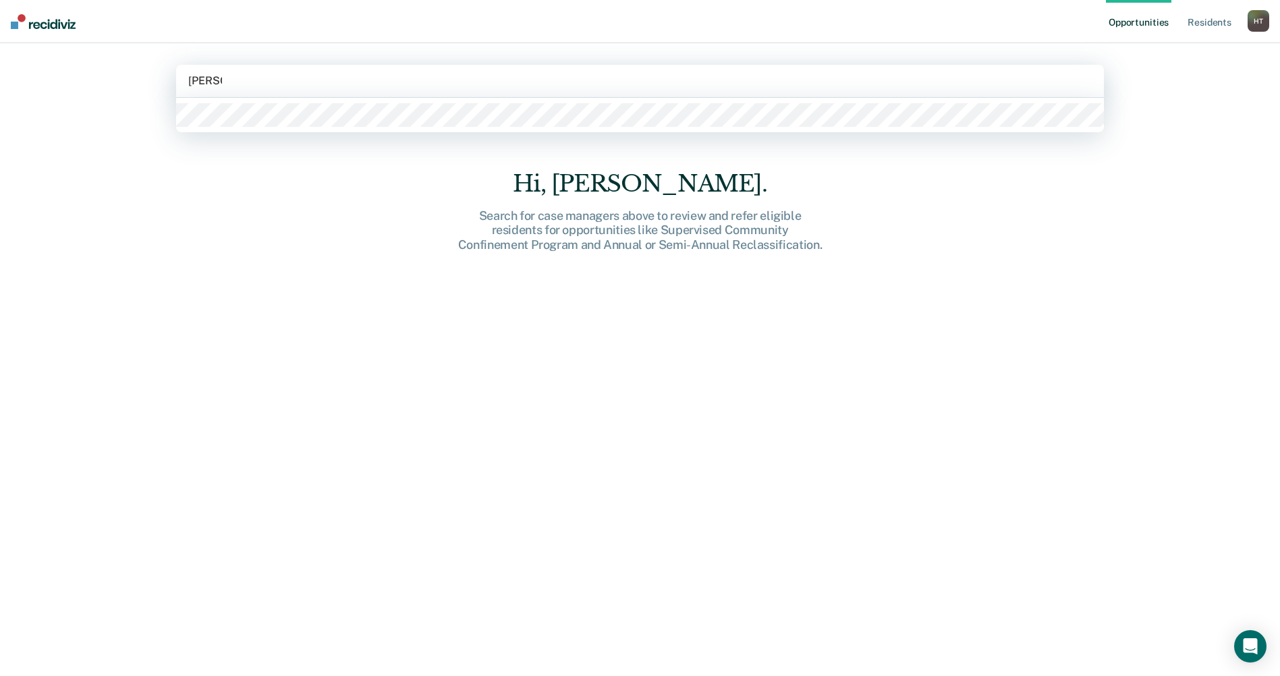
type input "thomas"
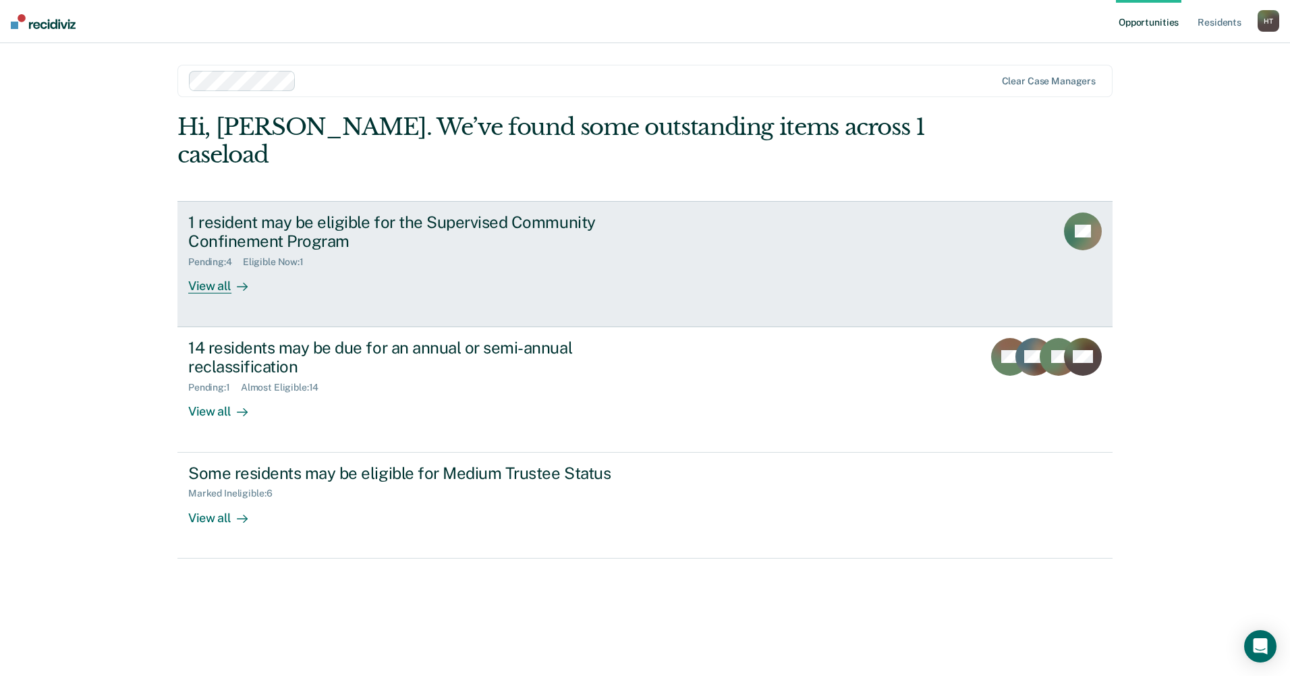
click at [222, 268] on div "View all" at bounding box center [226, 281] width 76 height 26
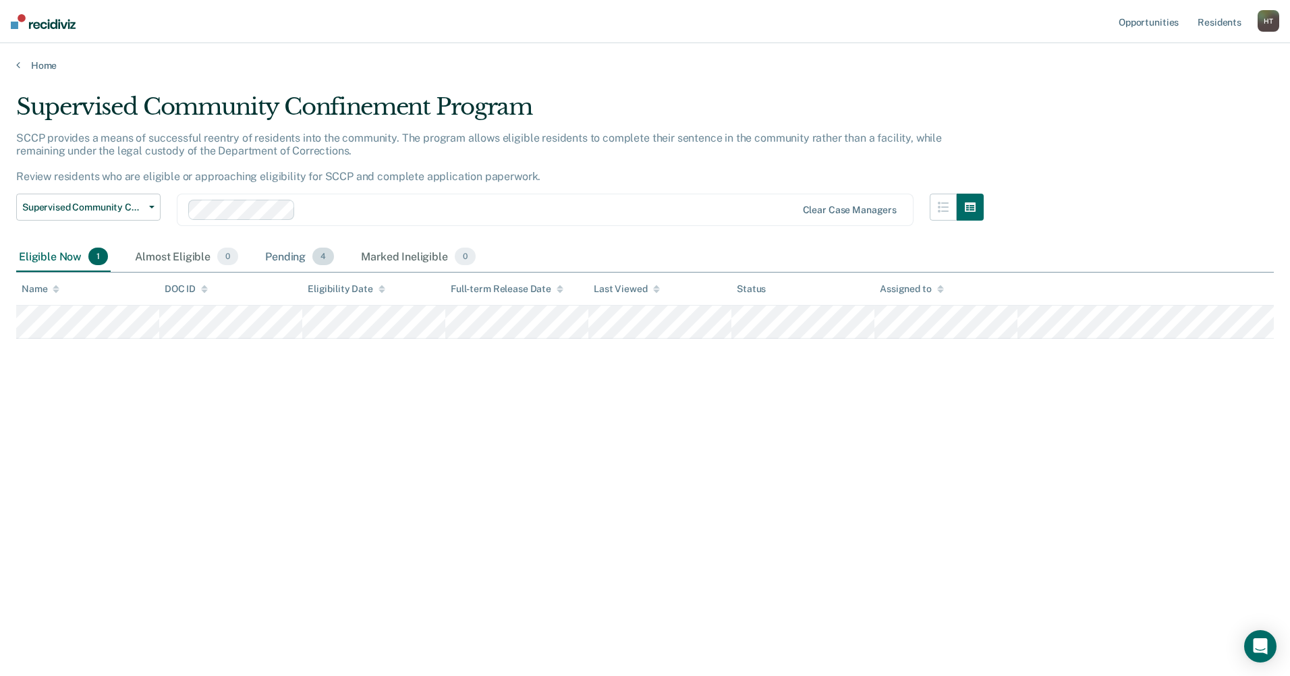
click at [273, 258] on div "Pending 4" at bounding box center [300, 257] width 74 height 30
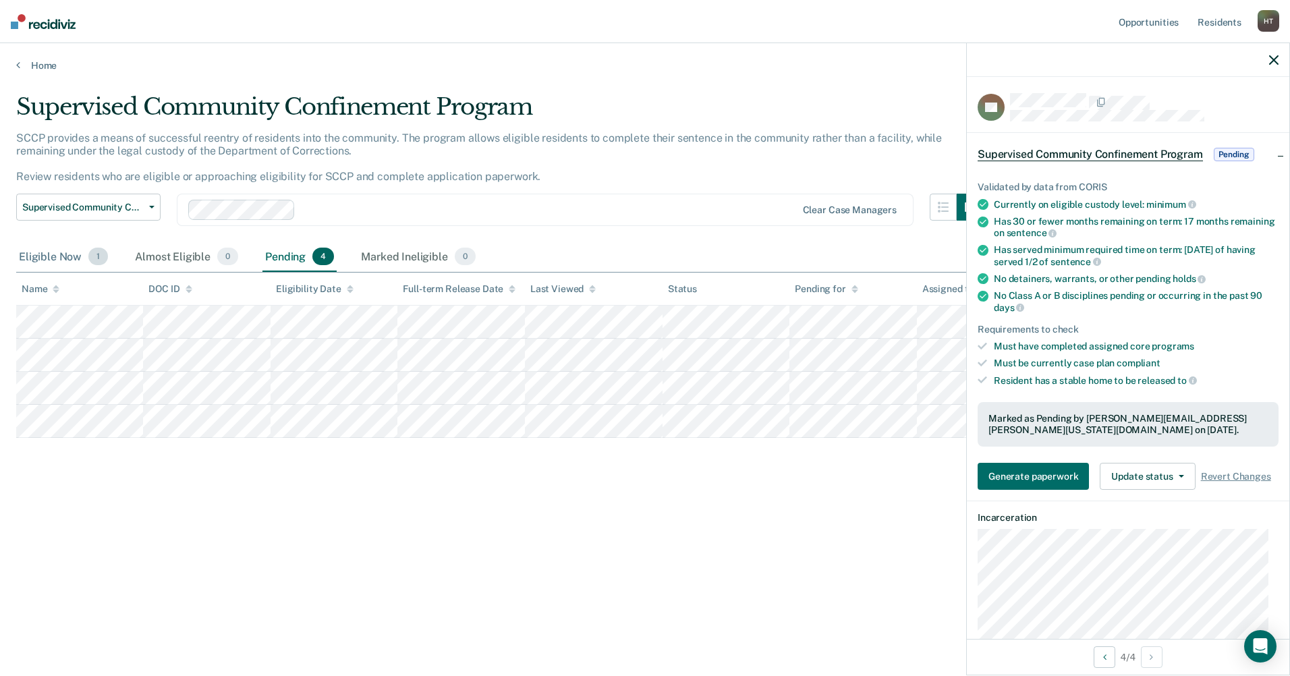
click at [53, 256] on div "Eligible Now 1" at bounding box center [63, 257] width 94 height 30
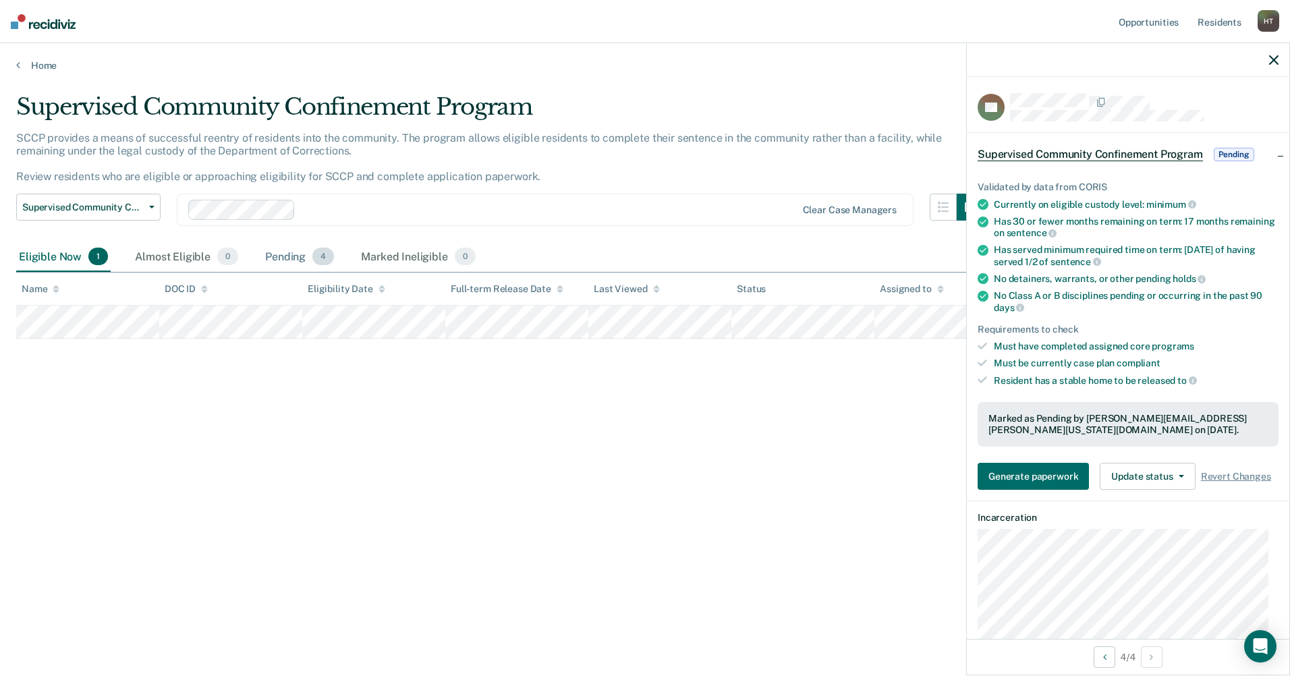
click at [290, 258] on div "Pending 4" at bounding box center [300, 257] width 74 height 30
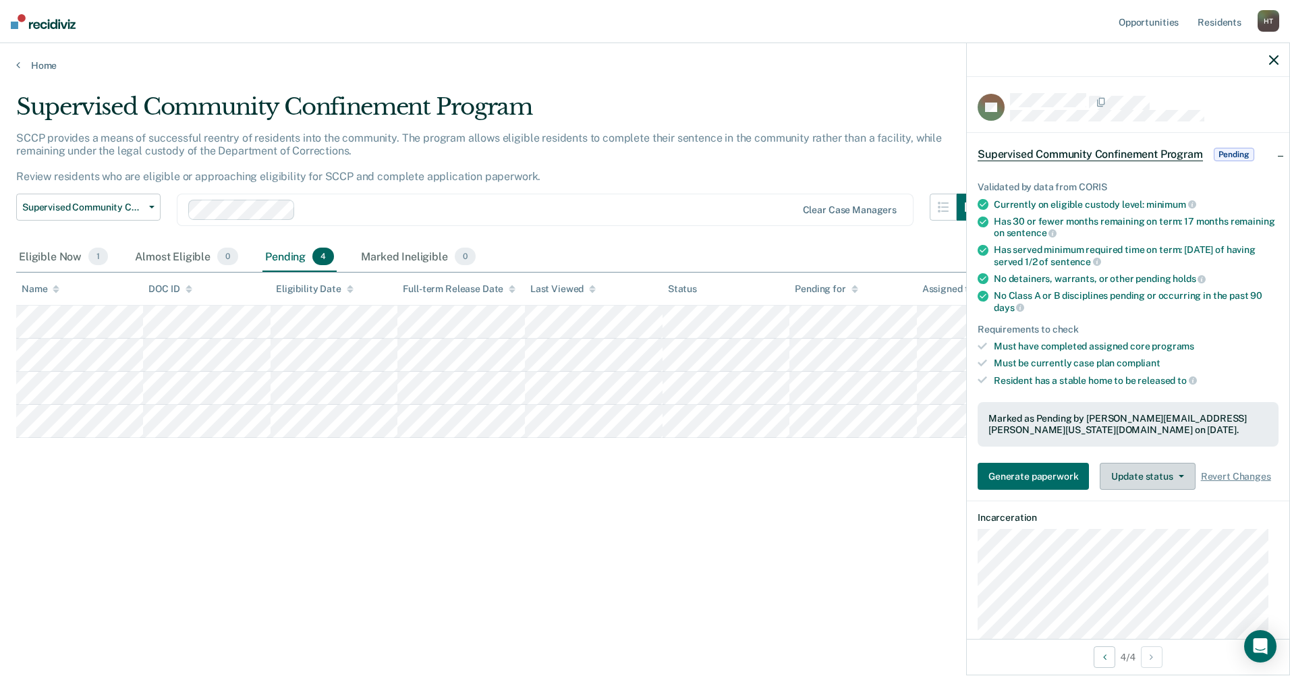
click at [1158, 477] on button "Update status" at bounding box center [1147, 476] width 95 height 27
click at [1144, 508] on button "Revert from Pending" at bounding box center [1165, 509] width 130 height 22
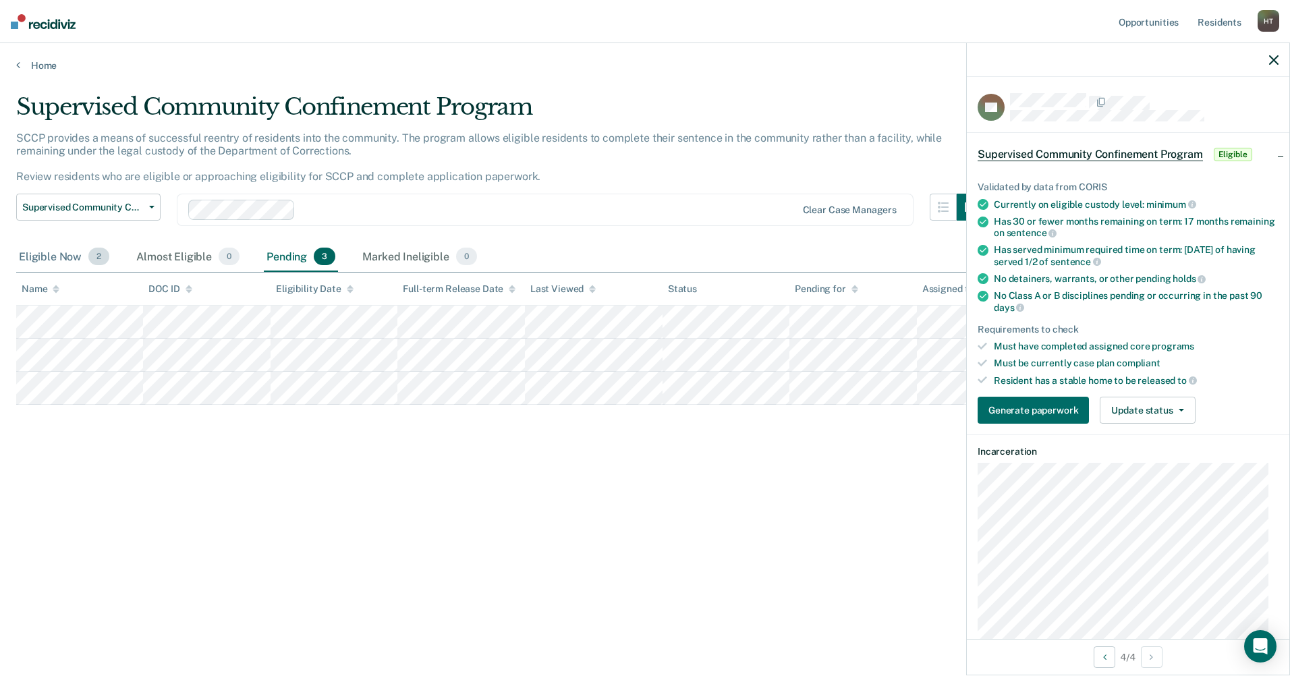
click at [36, 260] on div "Eligible Now 2" at bounding box center [64, 257] width 96 height 30
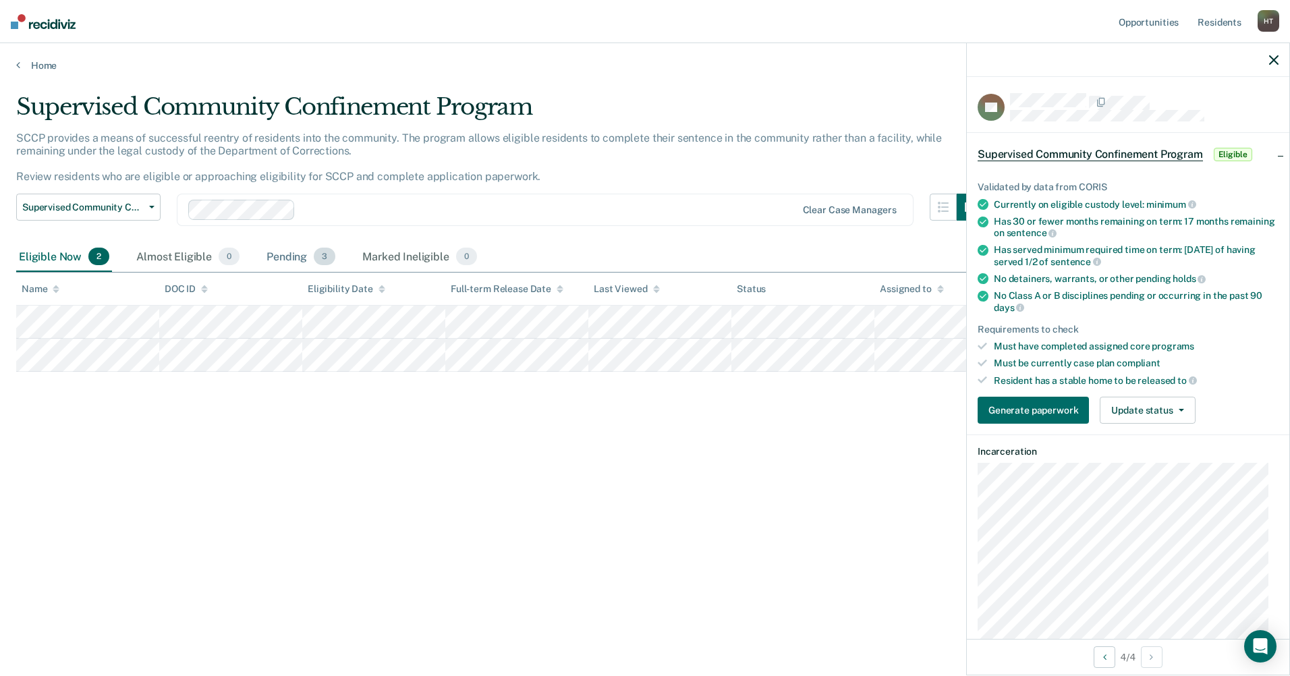
click at [287, 261] on div "Pending 3" at bounding box center [301, 257] width 74 height 30
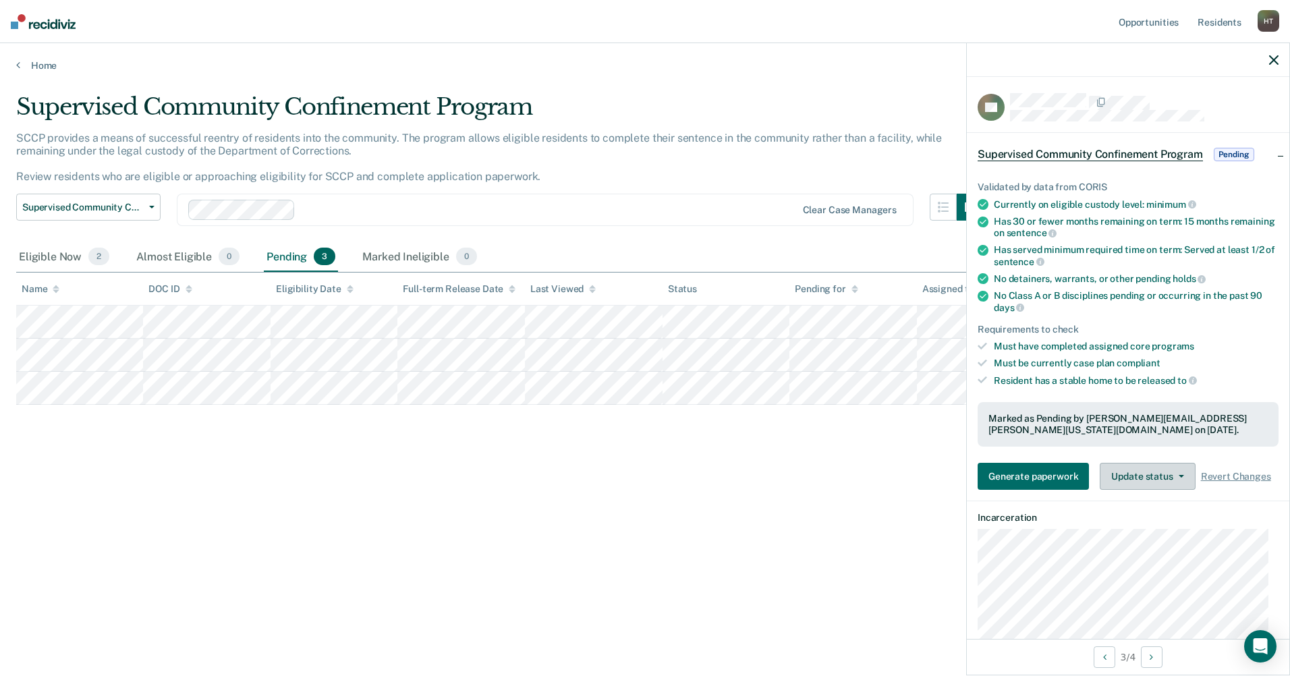
click at [1153, 478] on button "Update status" at bounding box center [1147, 476] width 95 height 27
click at [1141, 508] on button "Revert from Pending" at bounding box center [1165, 509] width 130 height 22
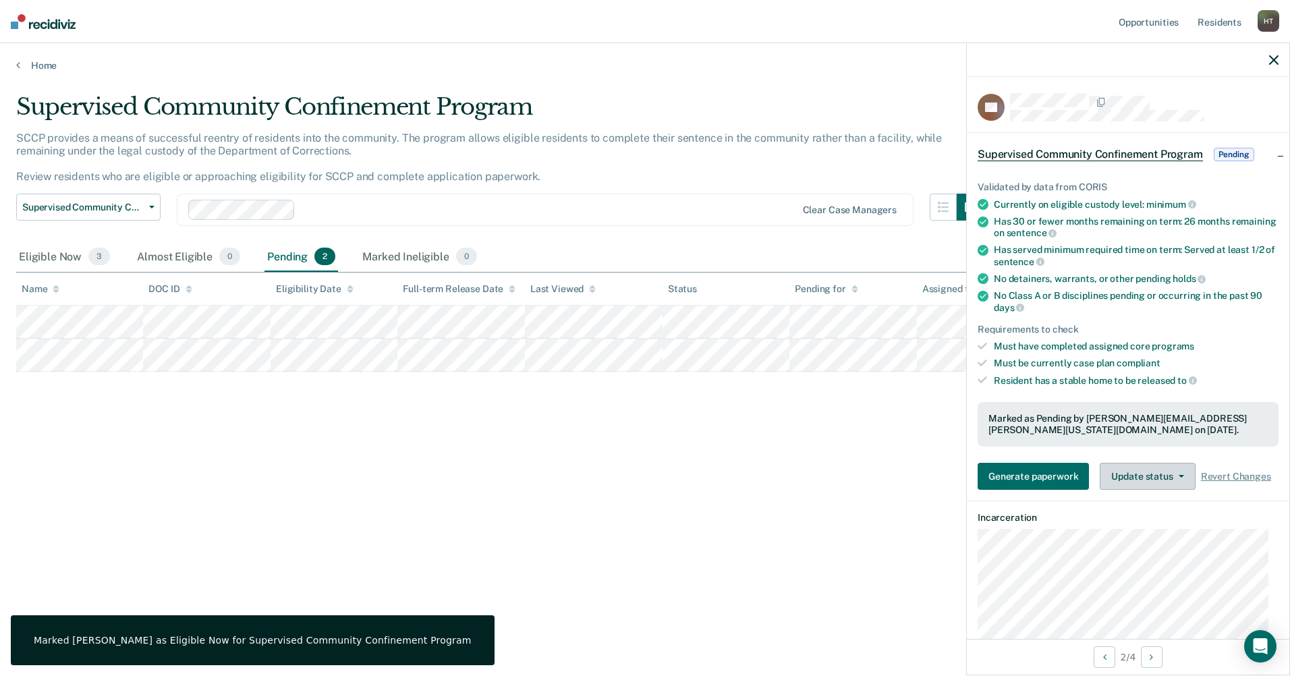
click at [1135, 468] on button "Update status" at bounding box center [1147, 476] width 95 height 27
click at [1152, 507] on button "Revert from Pending" at bounding box center [1165, 509] width 130 height 22
click at [1150, 472] on button "Update status" at bounding box center [1147, 476] width 95 height 27
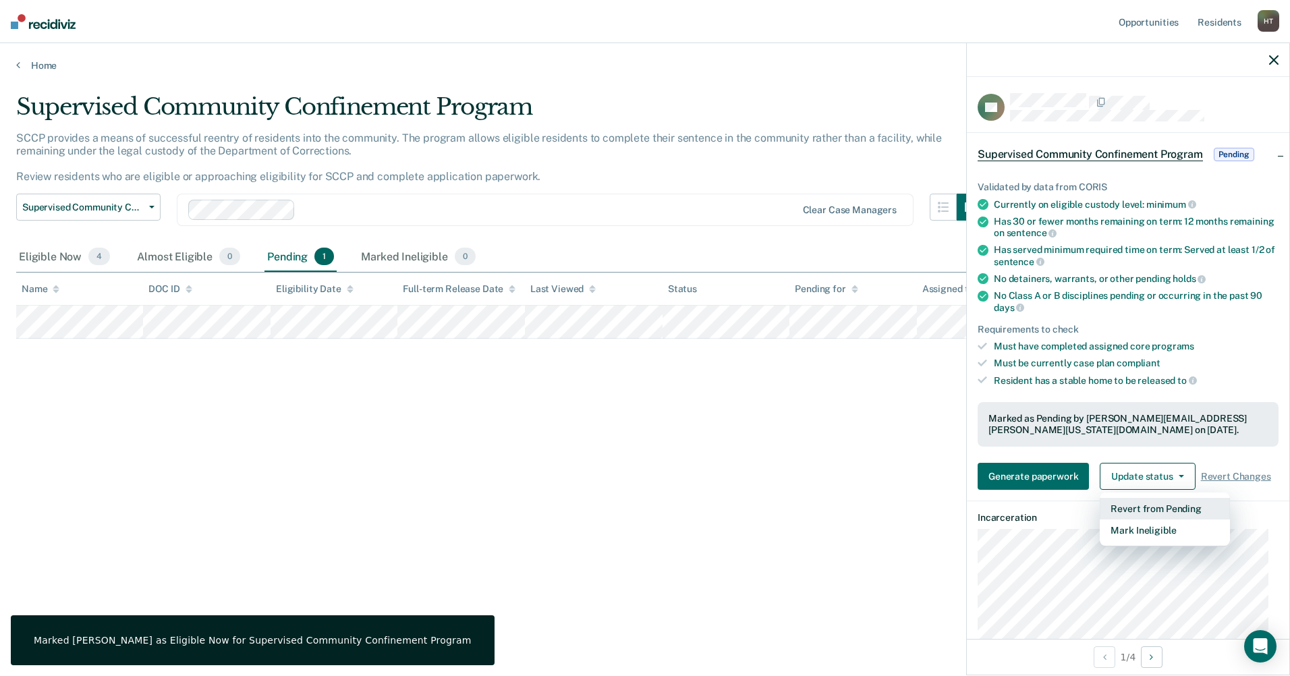
click at [1148, 508] on button "Revert from Pending" at bounding box center [1165, 509] width 130 height 22
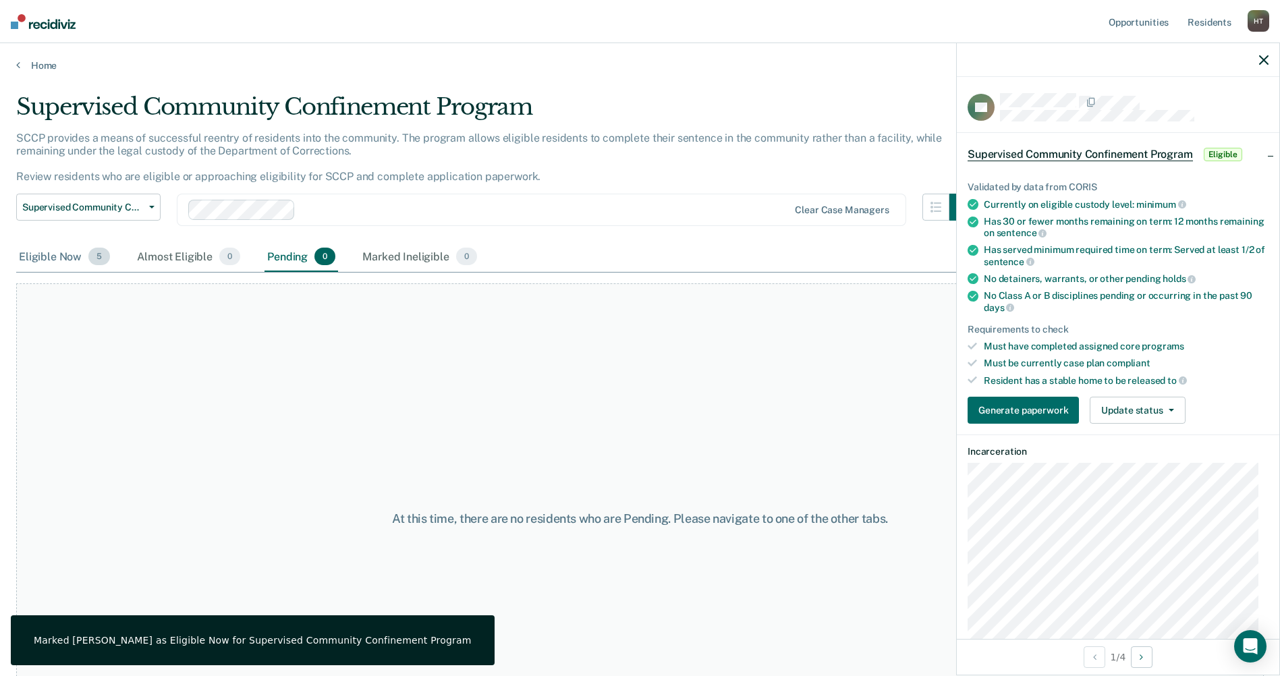
drag, startPoint x: 49, startPoint y: 257, endPoint x: 41, endPoint y: 258, distance: 8.2
click at [49, 257] on div "Eligible Now 5" at bounding box center [64, 257] width 97 height 30
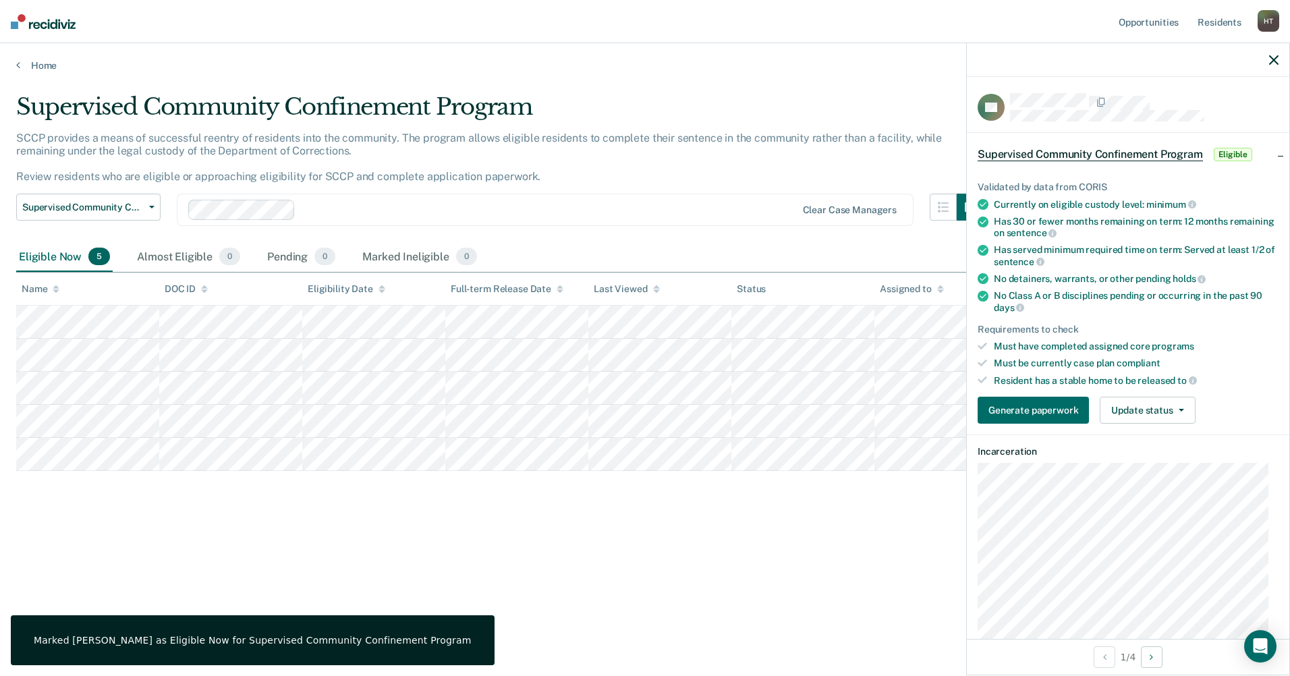
click at [731, 603] on div "Supervised Community Confinement Program SCCP provides a means of successful re…" at bounding box center [645, 355] width 1258 height 525
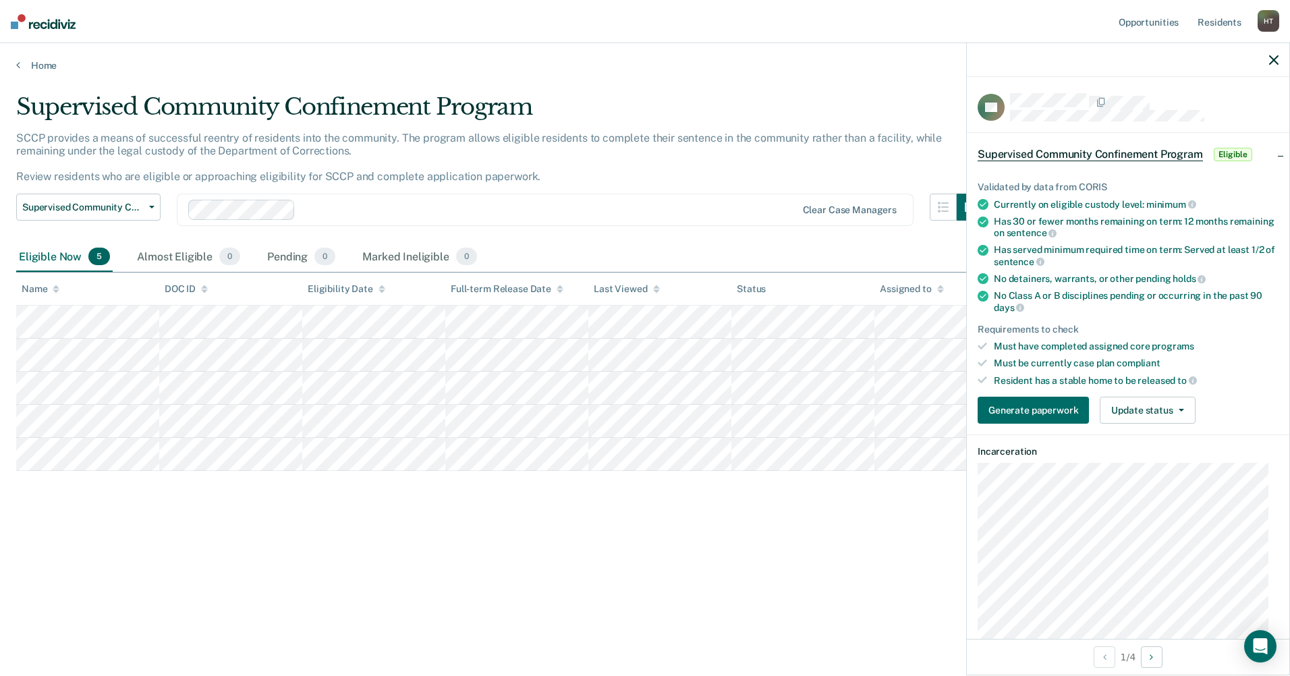
click at [1277, 63] on icon "button" at bounding box center [1274, 59] width 9 height 9
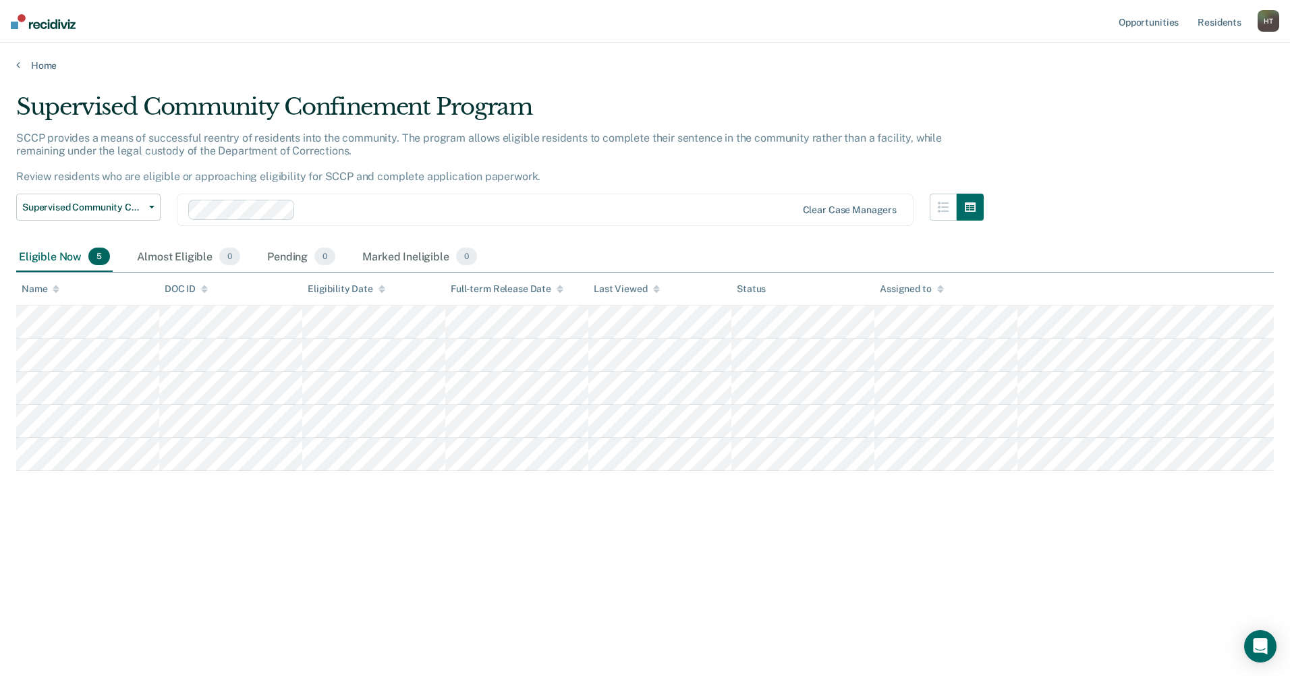
click at [1265, 24] on div "H T" at bounding box center [1269, 21] width 22 height 22
click at [1188, 88] on link "Log Out" at bounding box center [1214, 88] width 109 height 11
